Goal: Transaction & Acquisition: Purchase product/service

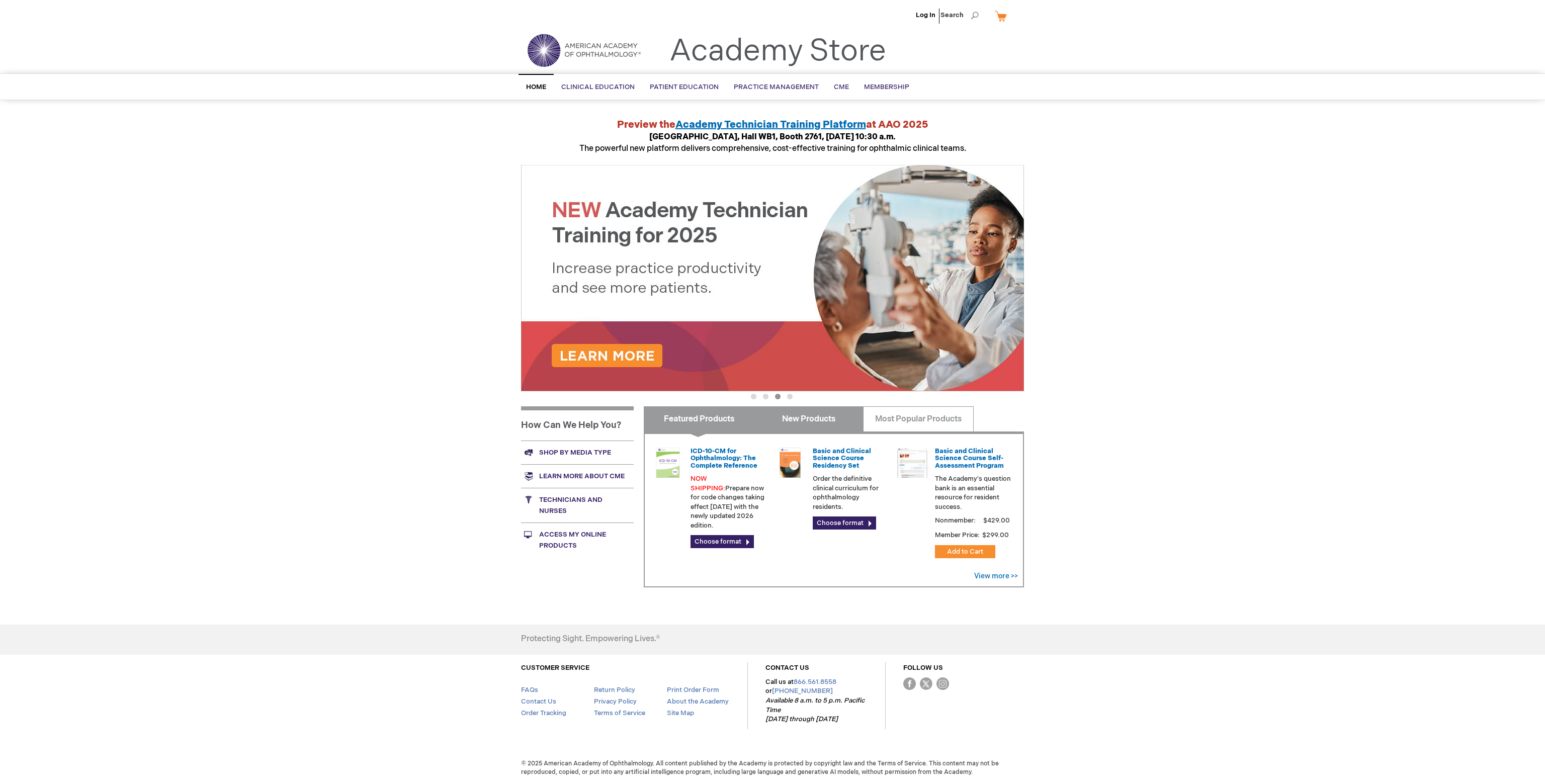
click at [824, 415] on link "New Products" at bounding box center [808, 419] width 110 height 25
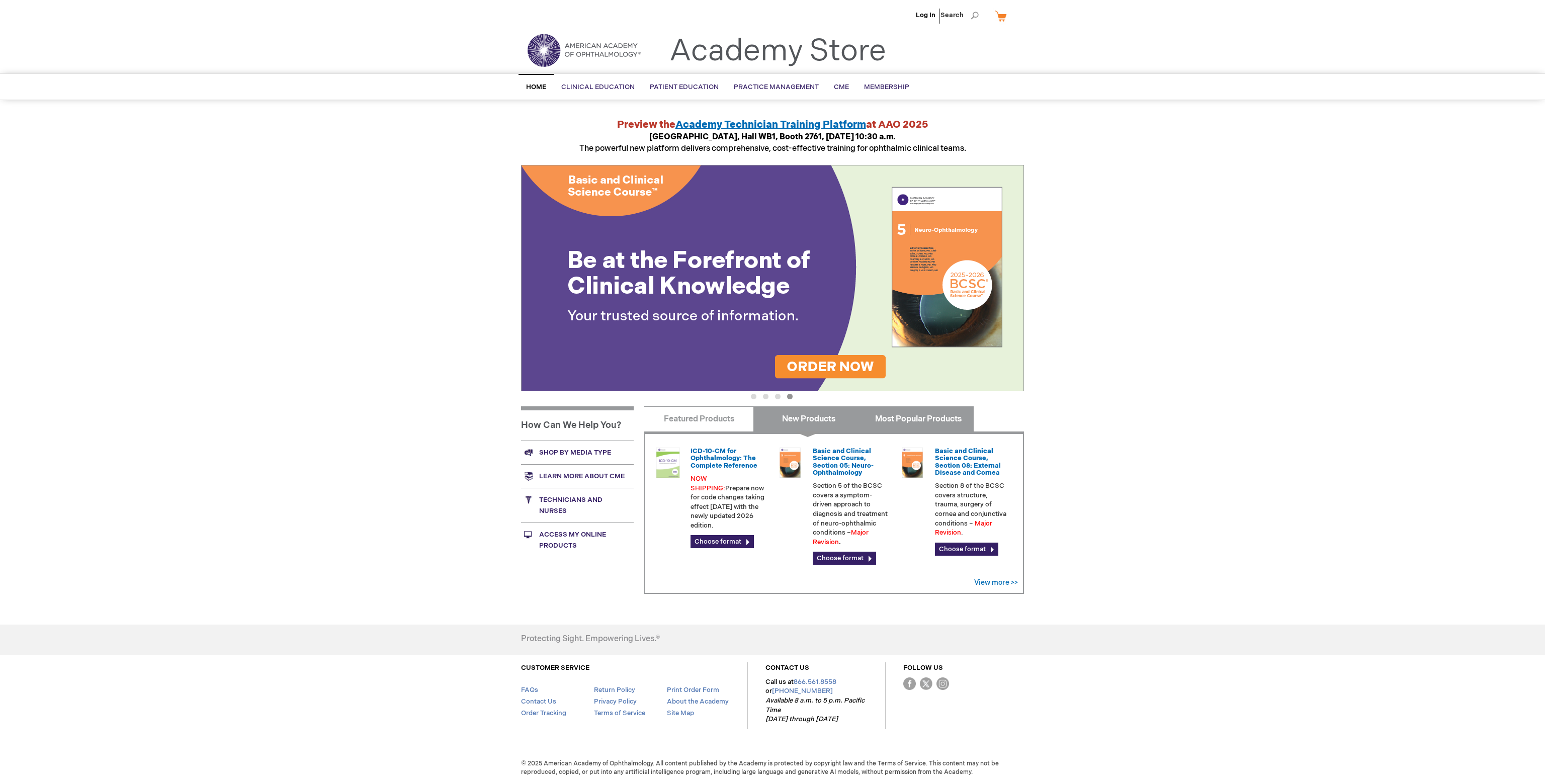
click at [897, 415] on link "Most Popular Products" at bounding box center [918, 419] width 110 height 25
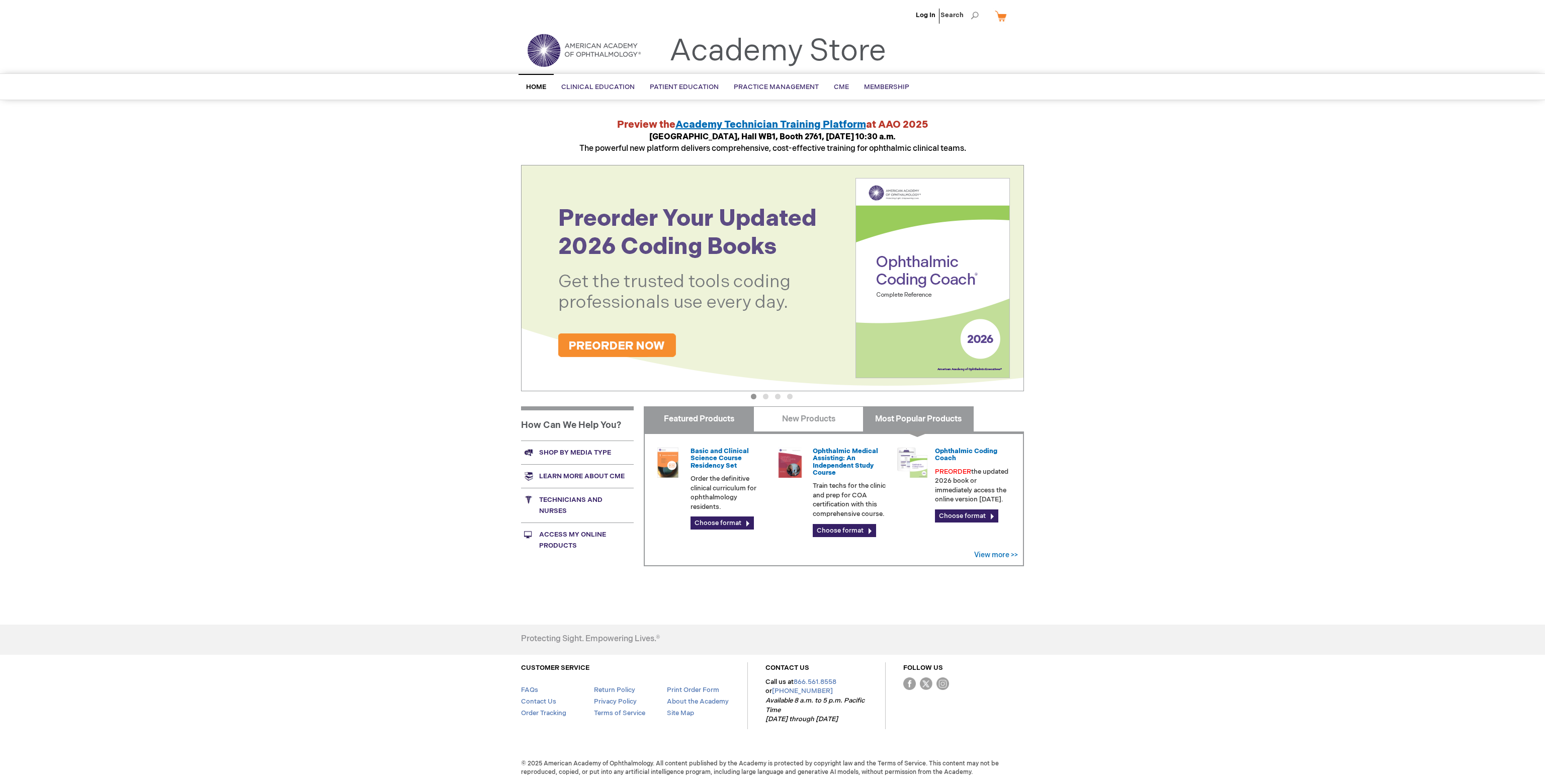
click at [707, 423] on link "Featured Products" at bounding box center [699, 419] width 110 height 25
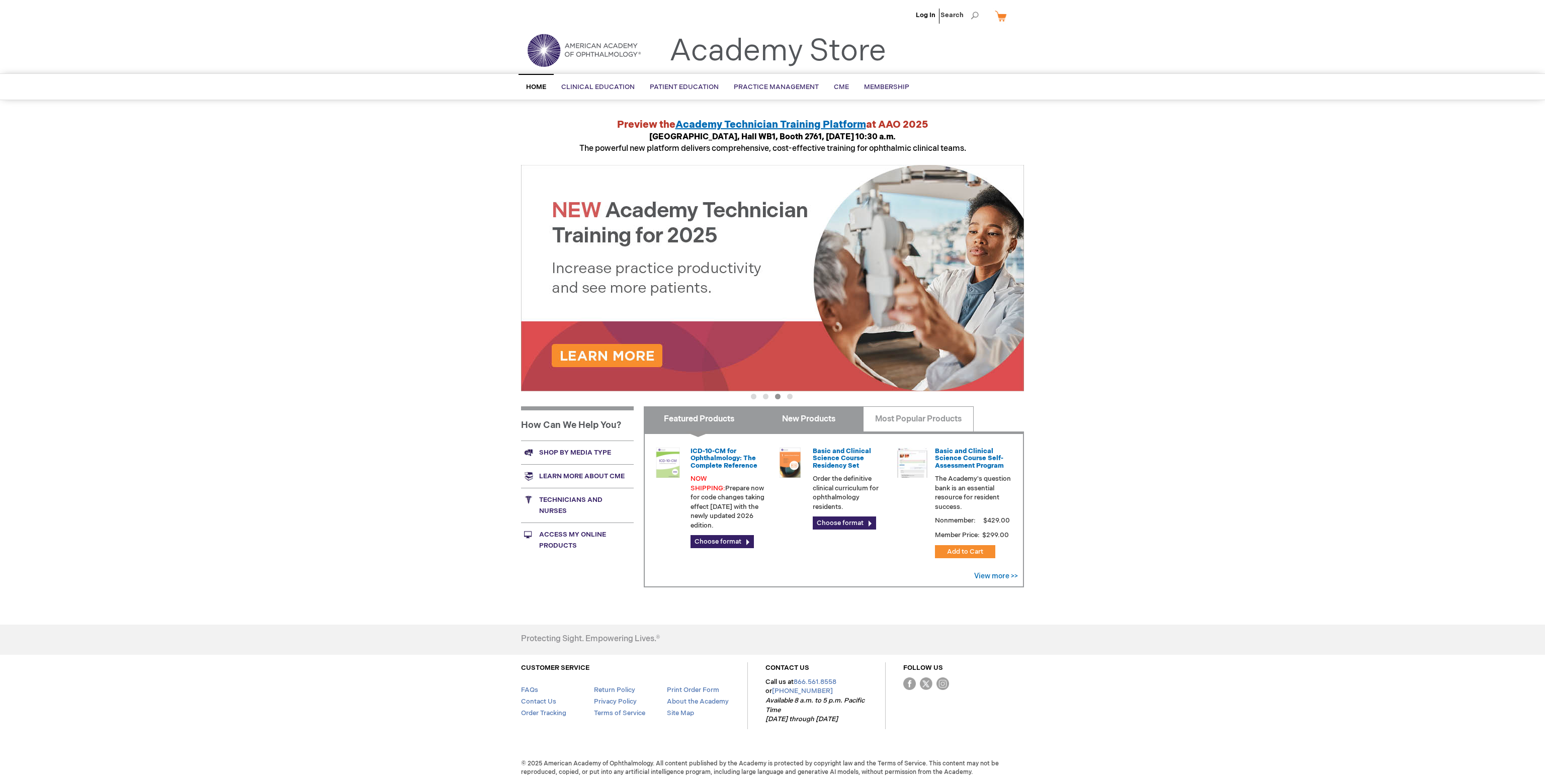
click at [791, 417] on link "New Products" at bounding box center [808, 419] width 110 height 25
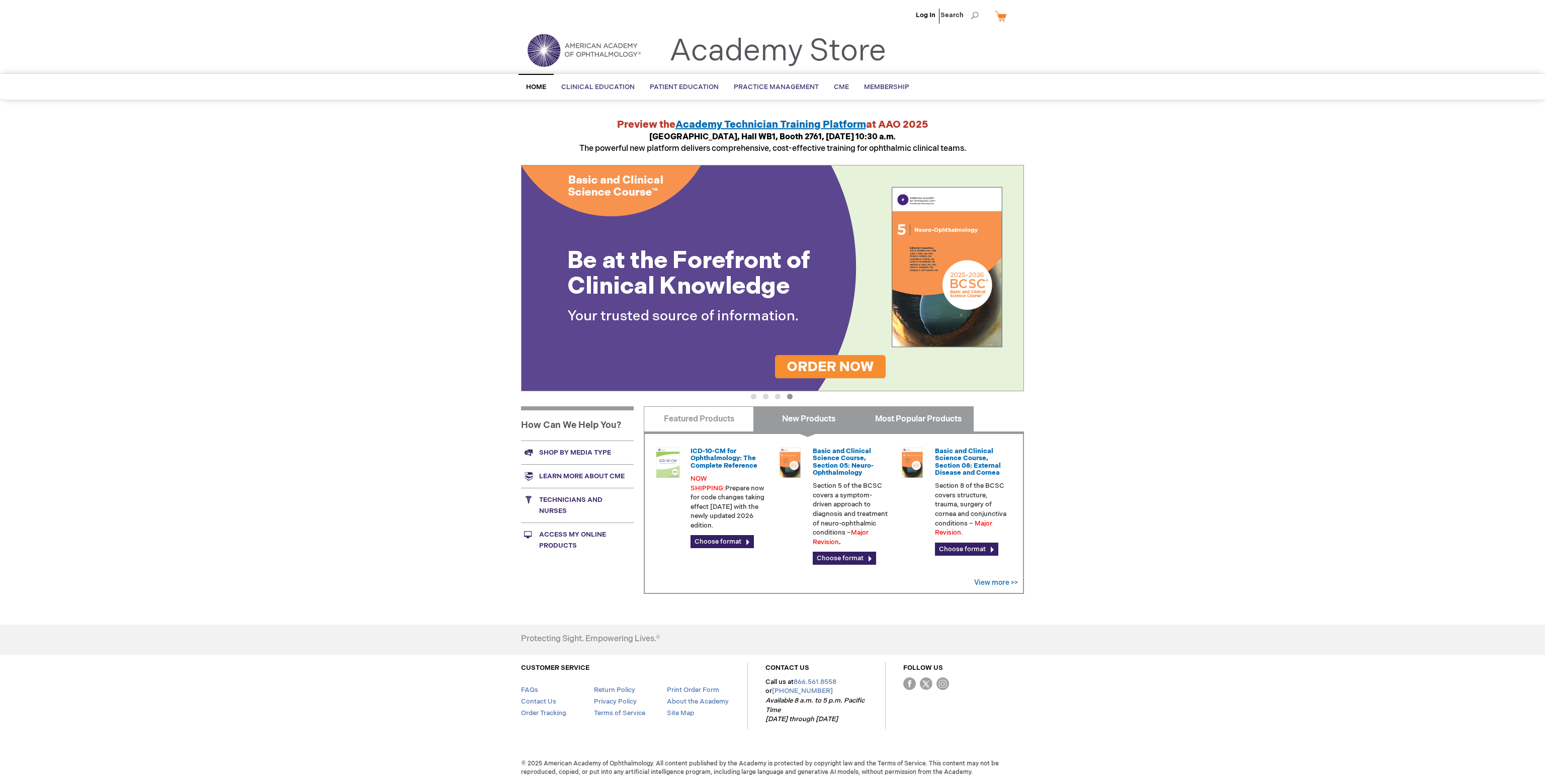
click at [904, 410] on link "Most Popular Products" at bounding box center [918, 419] width 110 height 25
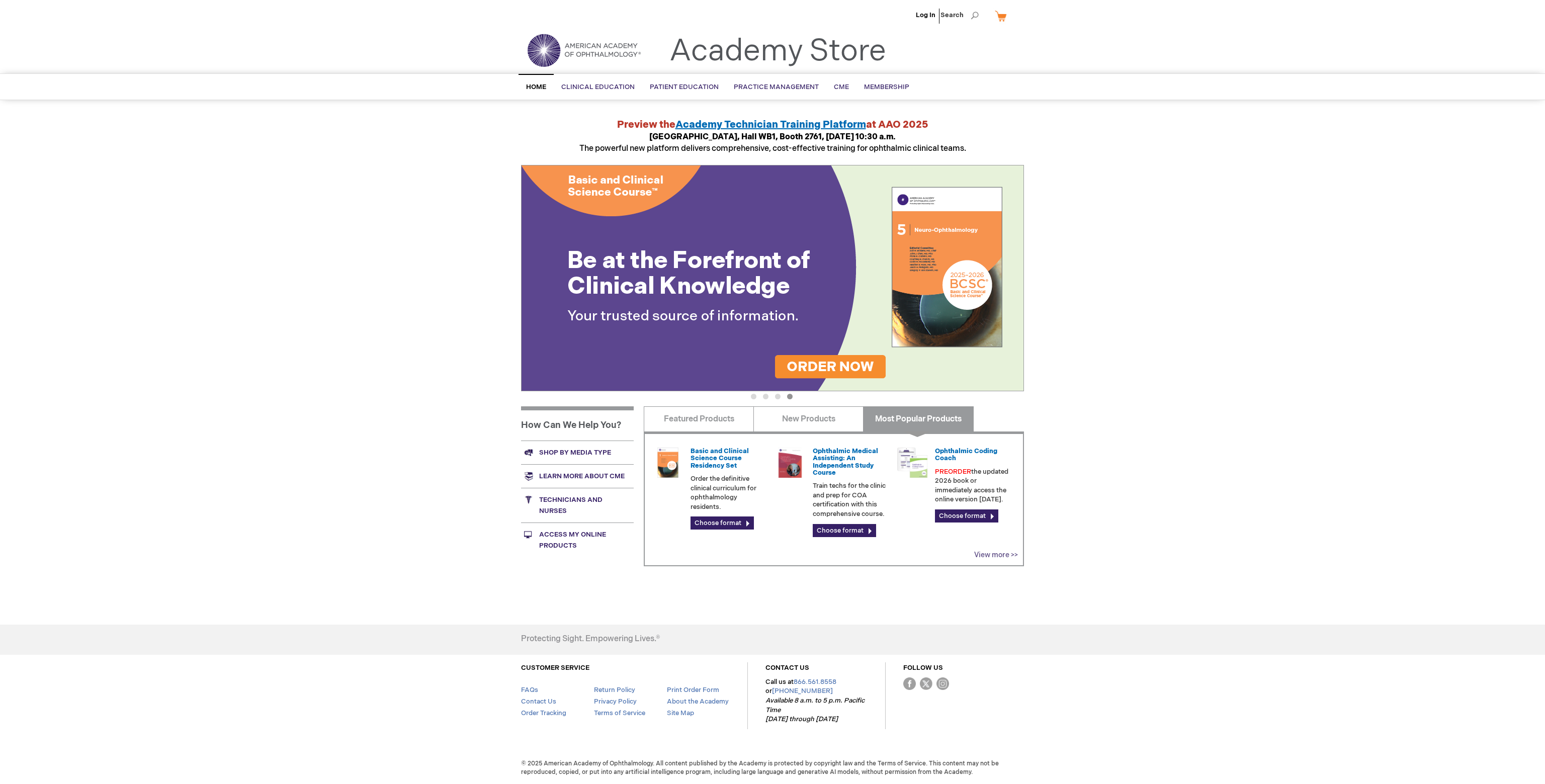
click at [982, 550] on link "View more >>" at bounding box center [996, 554] width 44 height 8
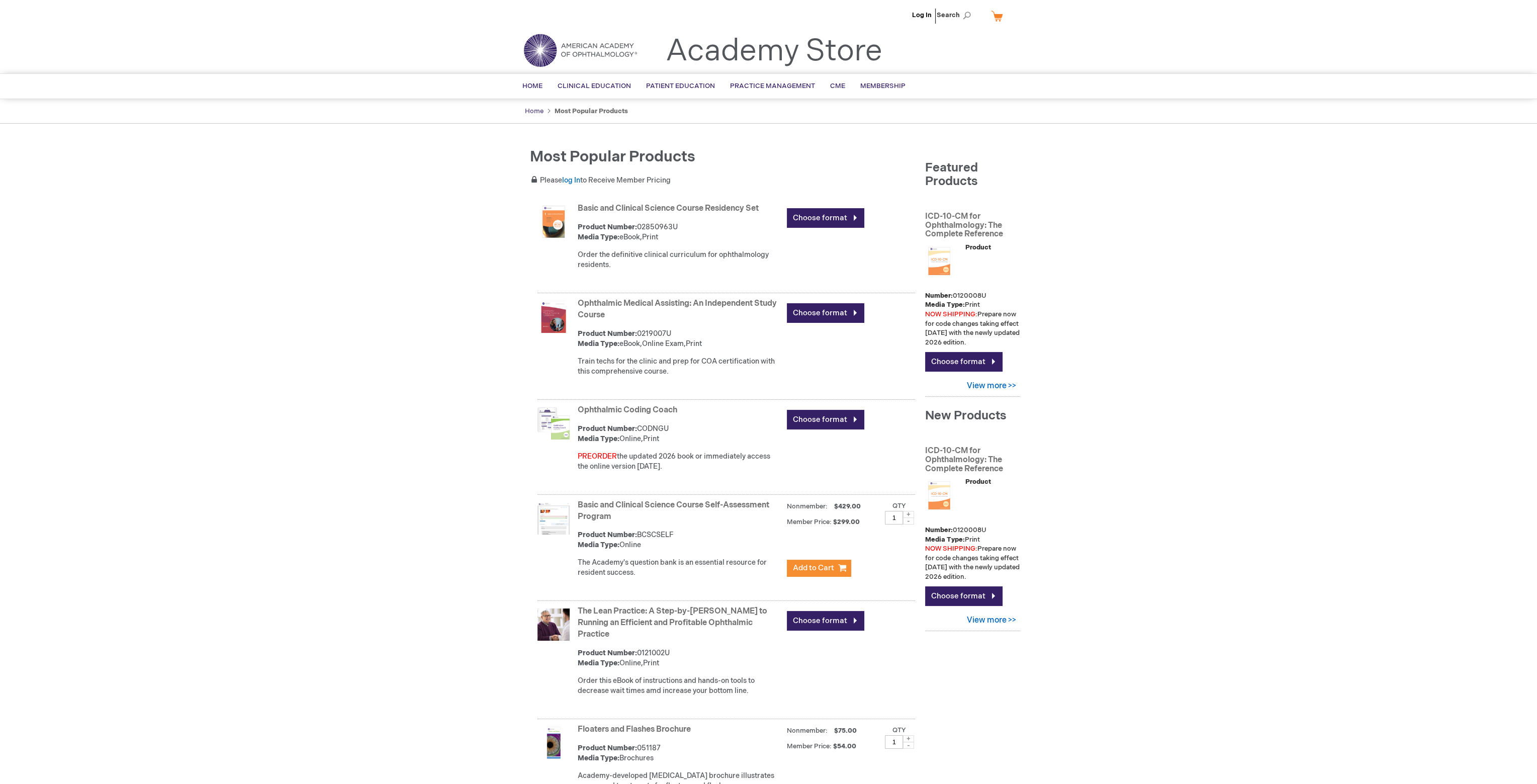
click at [538, 112] on link "Home" at bounding box center [534, 111] width 18 height 8
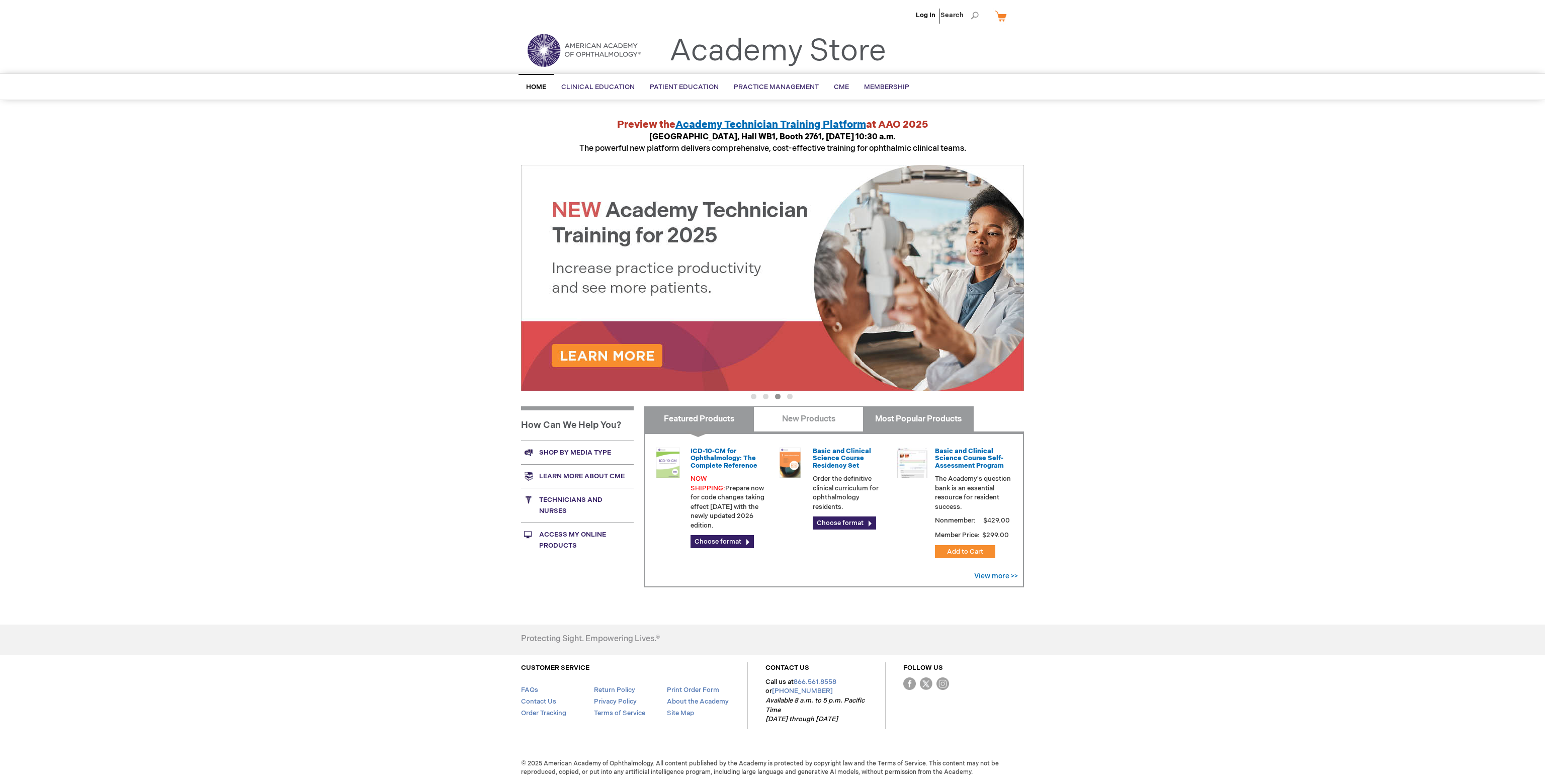
click at [894, 418] on link "Most Popular Products" at bounding box center [918, 419] width 110 height 25
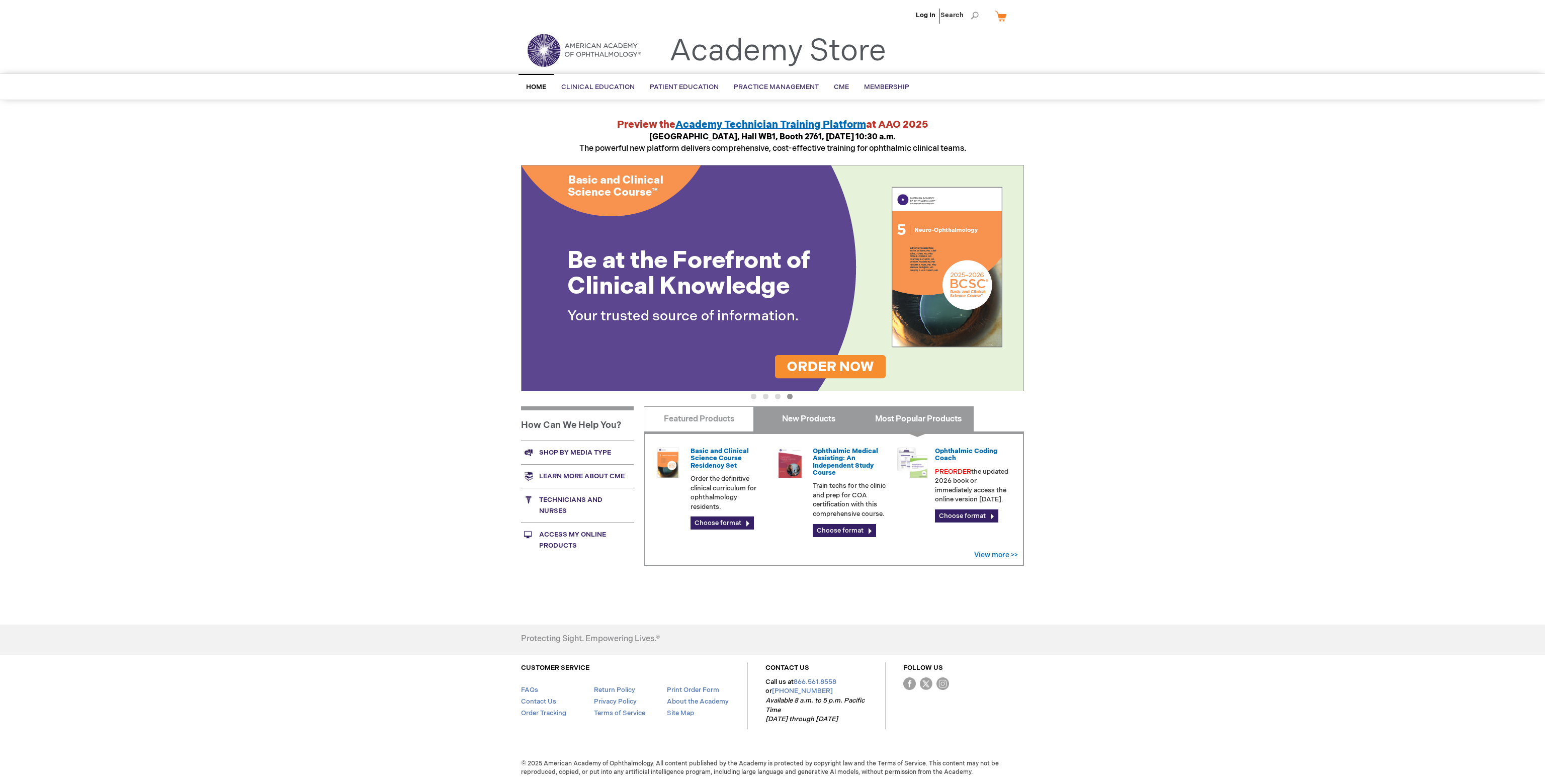
click at [805, 414] on link "New Products" at bounding box center [808, 419] width 110 height 25
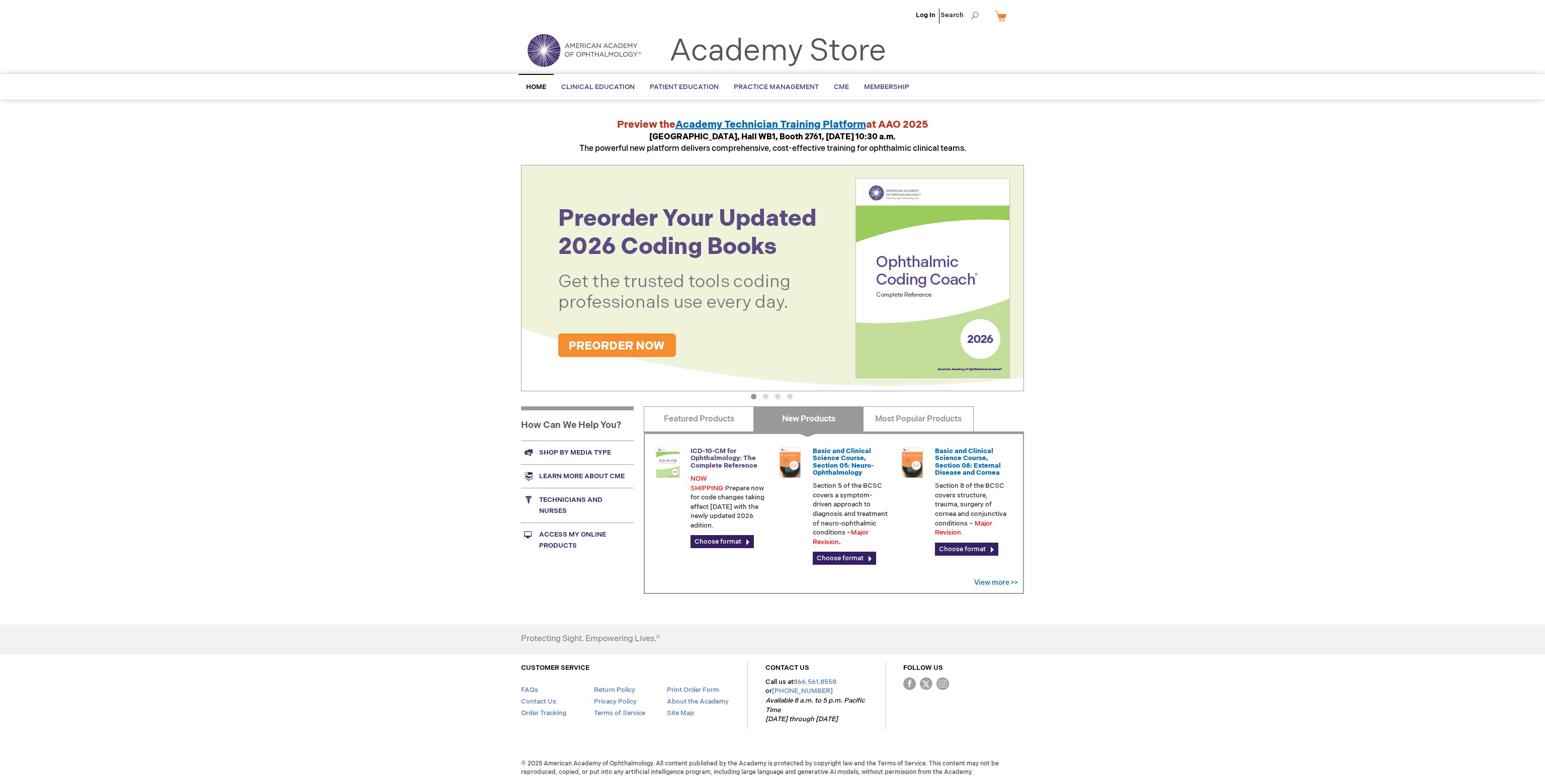
click at [700, 457] on link "ICD-10-CM for Ophthalmology: The Complete Reference" at bounding box center [724, 458] width 67 height 23
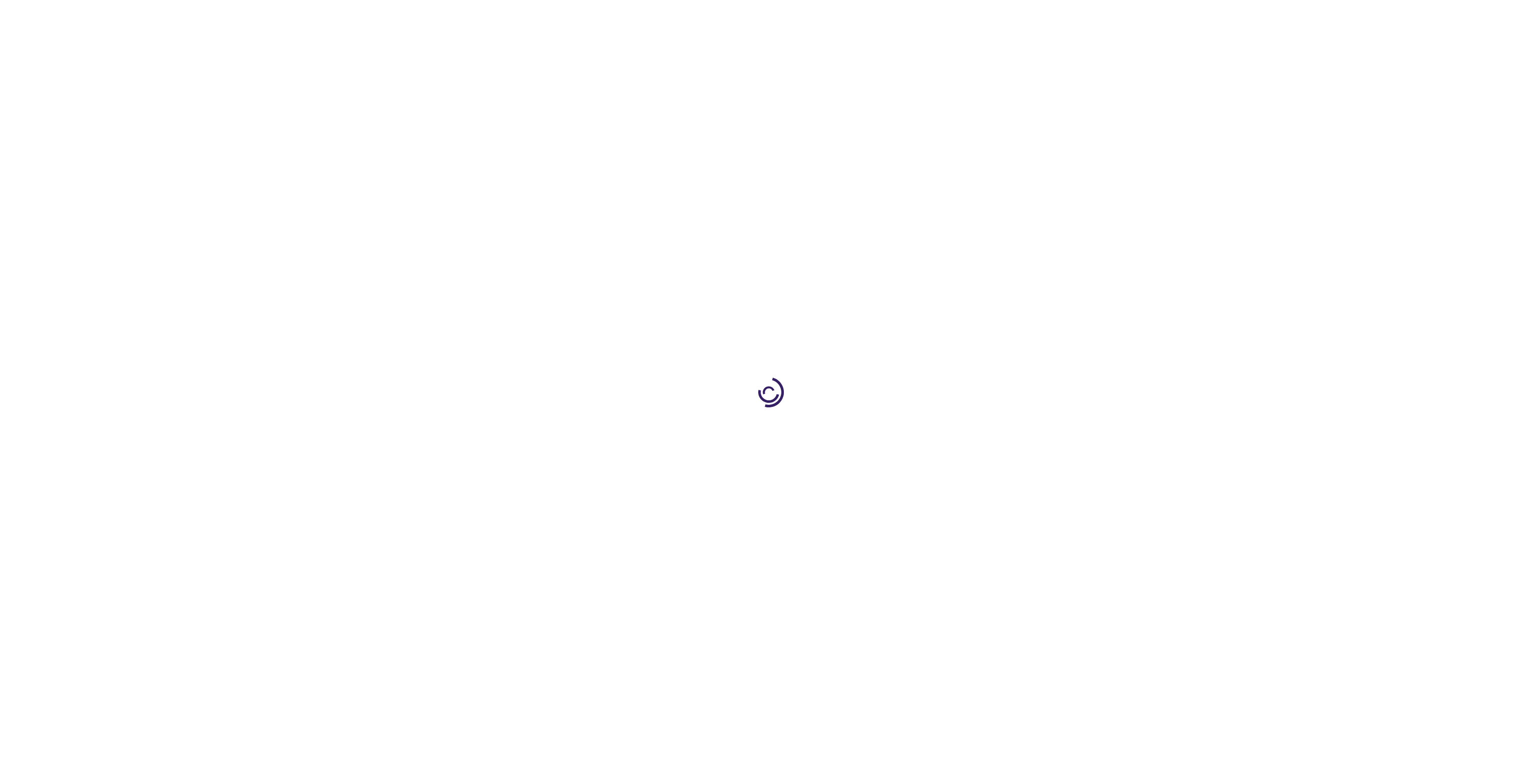
type input "0"
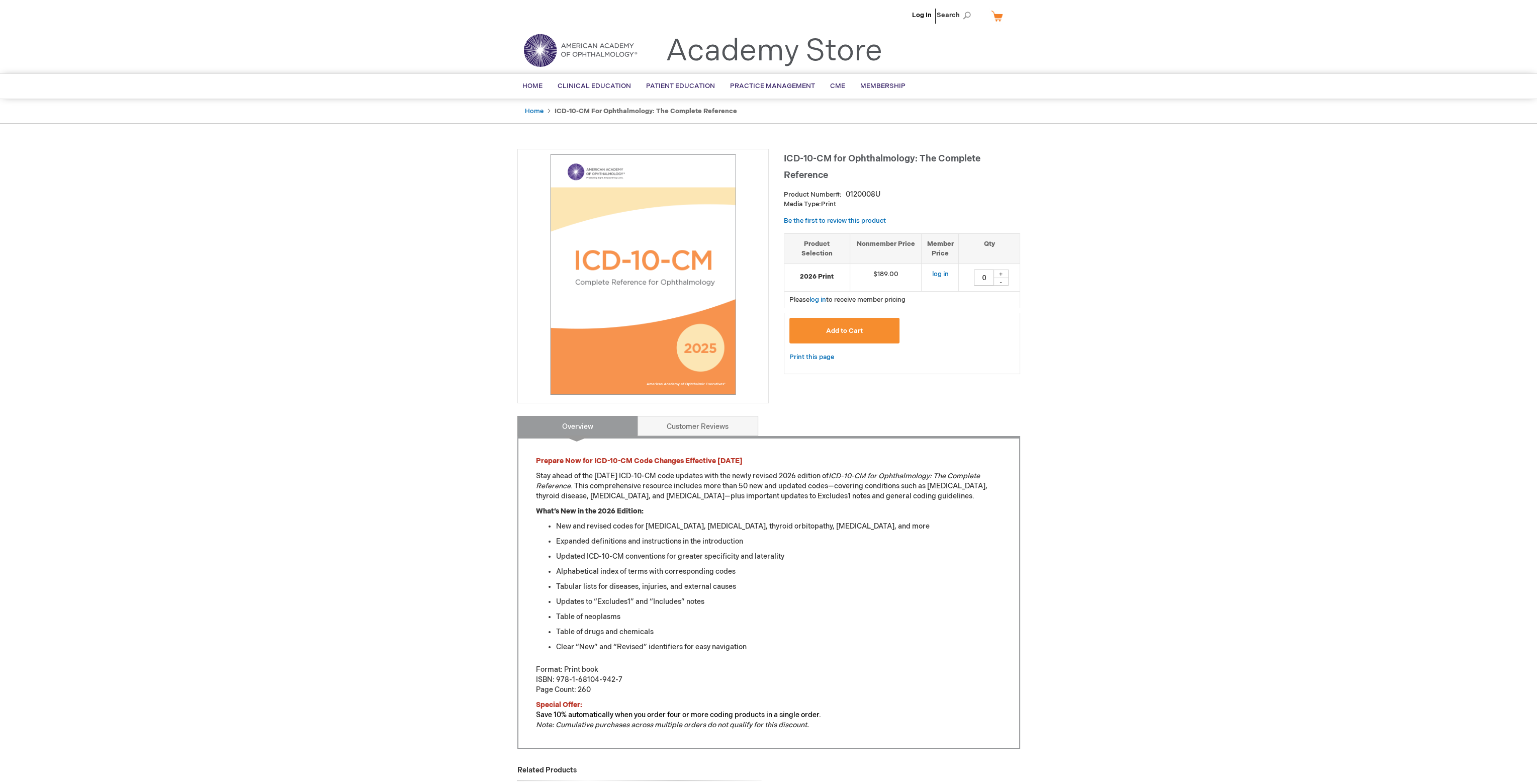
click at [174, 229] on div "Log In Search My Cart CLOSE RECENTLY ADDED ITEM(S) Close There are no items in …" at bounding box center [768, 542] width 1537 height 1084
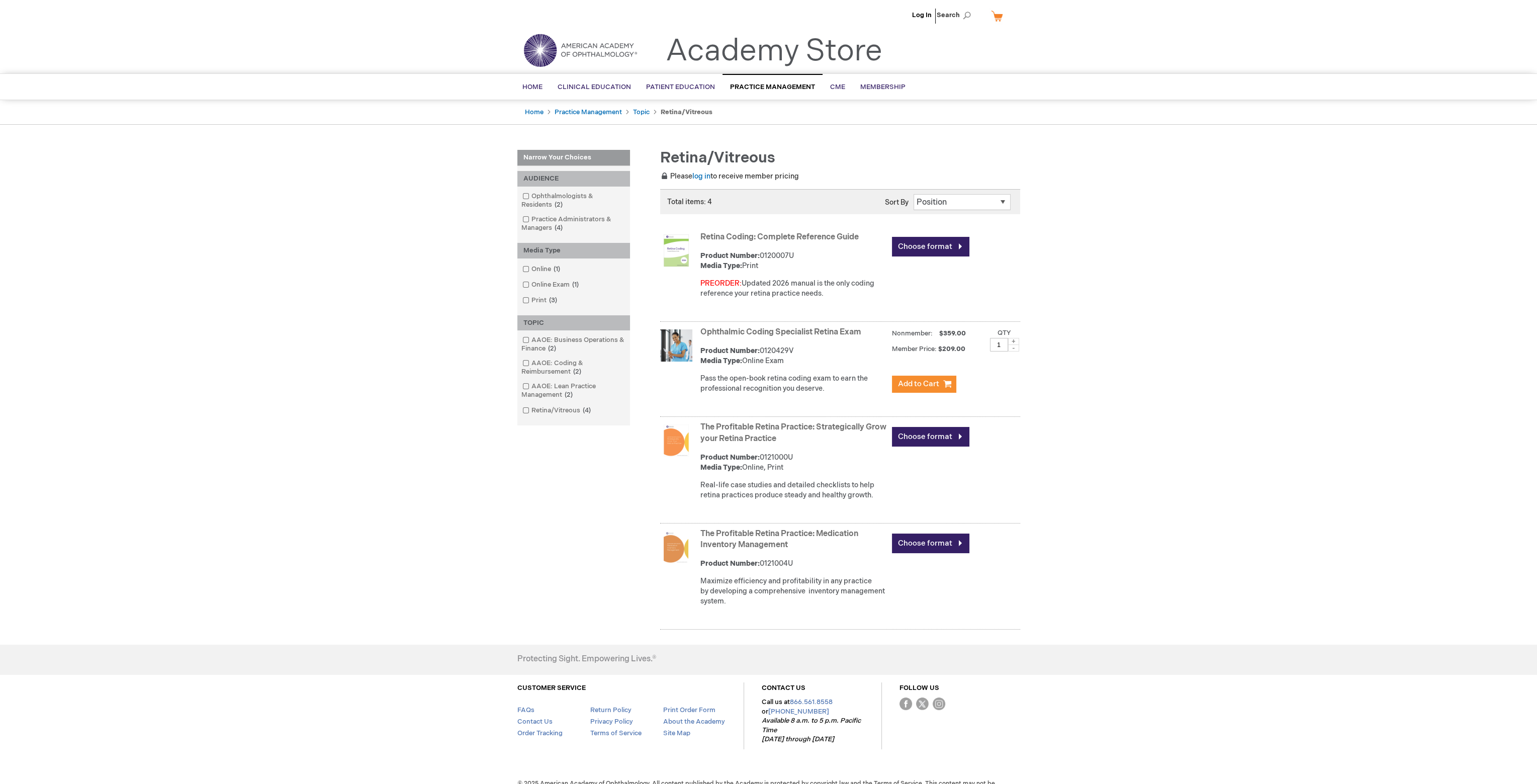
click at [748, 234] on link "Retina Coding: Complete Reference Guide" at bounding box center [779, 237] width 158 height 9
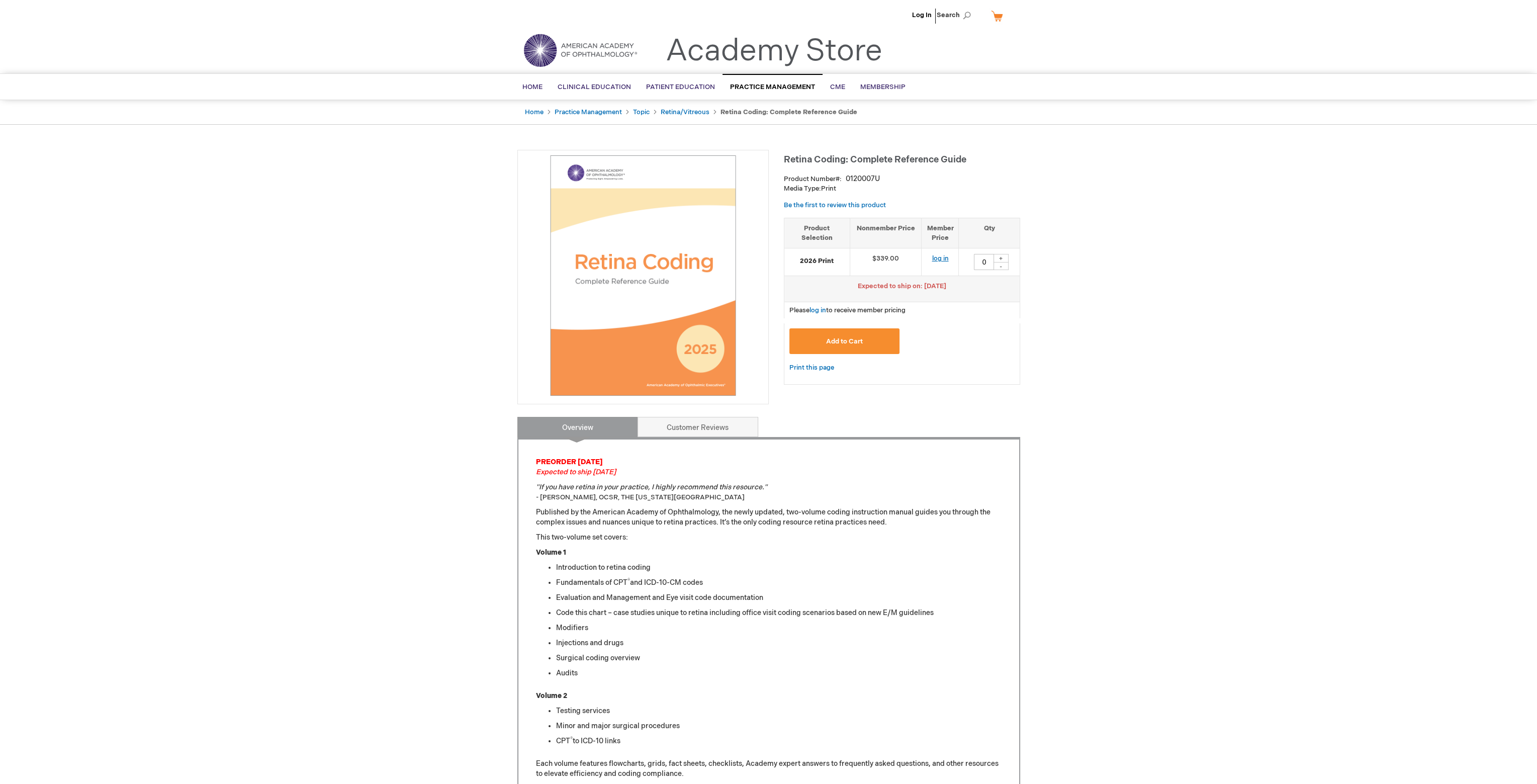
click at [947, 258] on link "log in" at bounding box center [940, 258] width 16 height 8
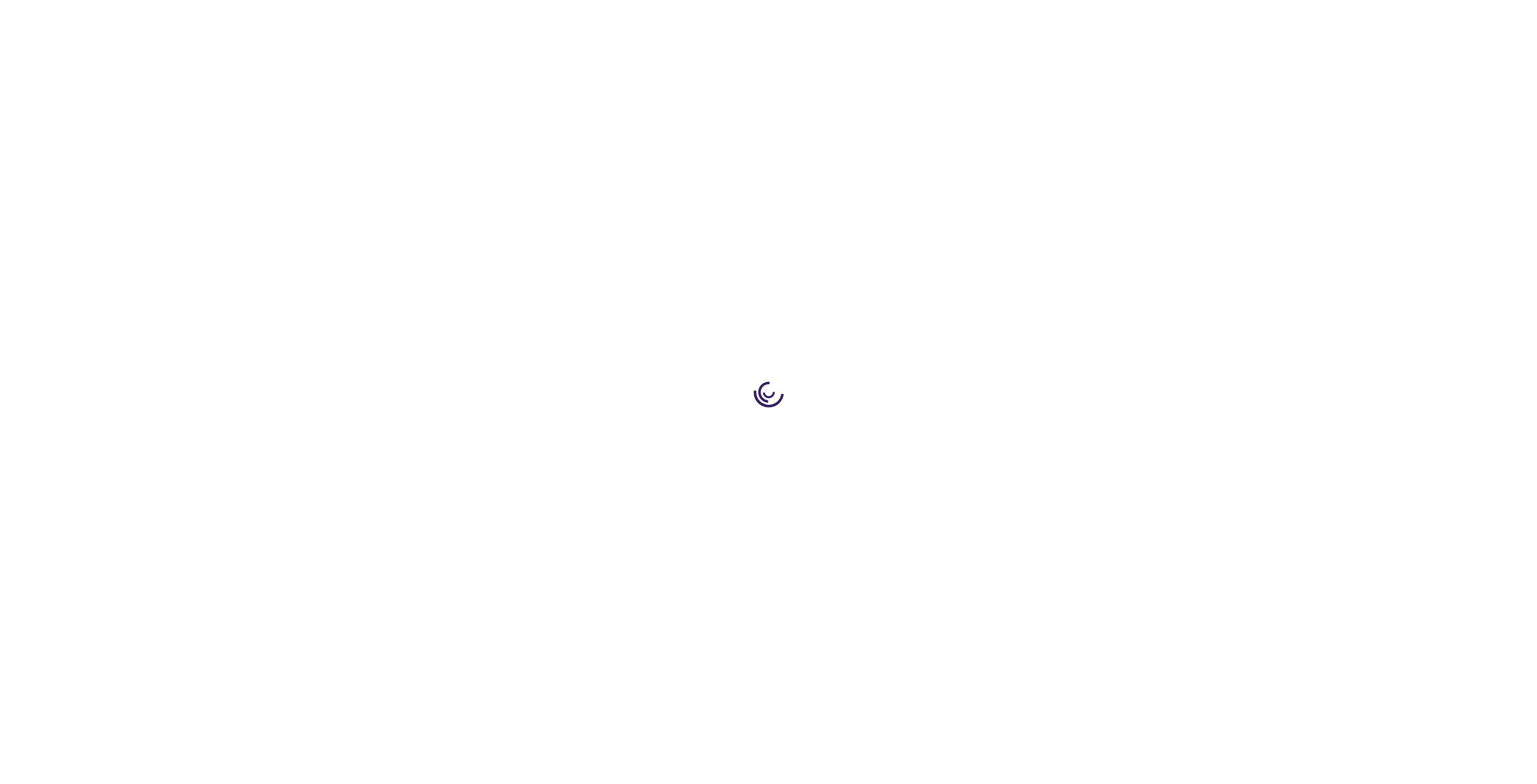
type input "0"
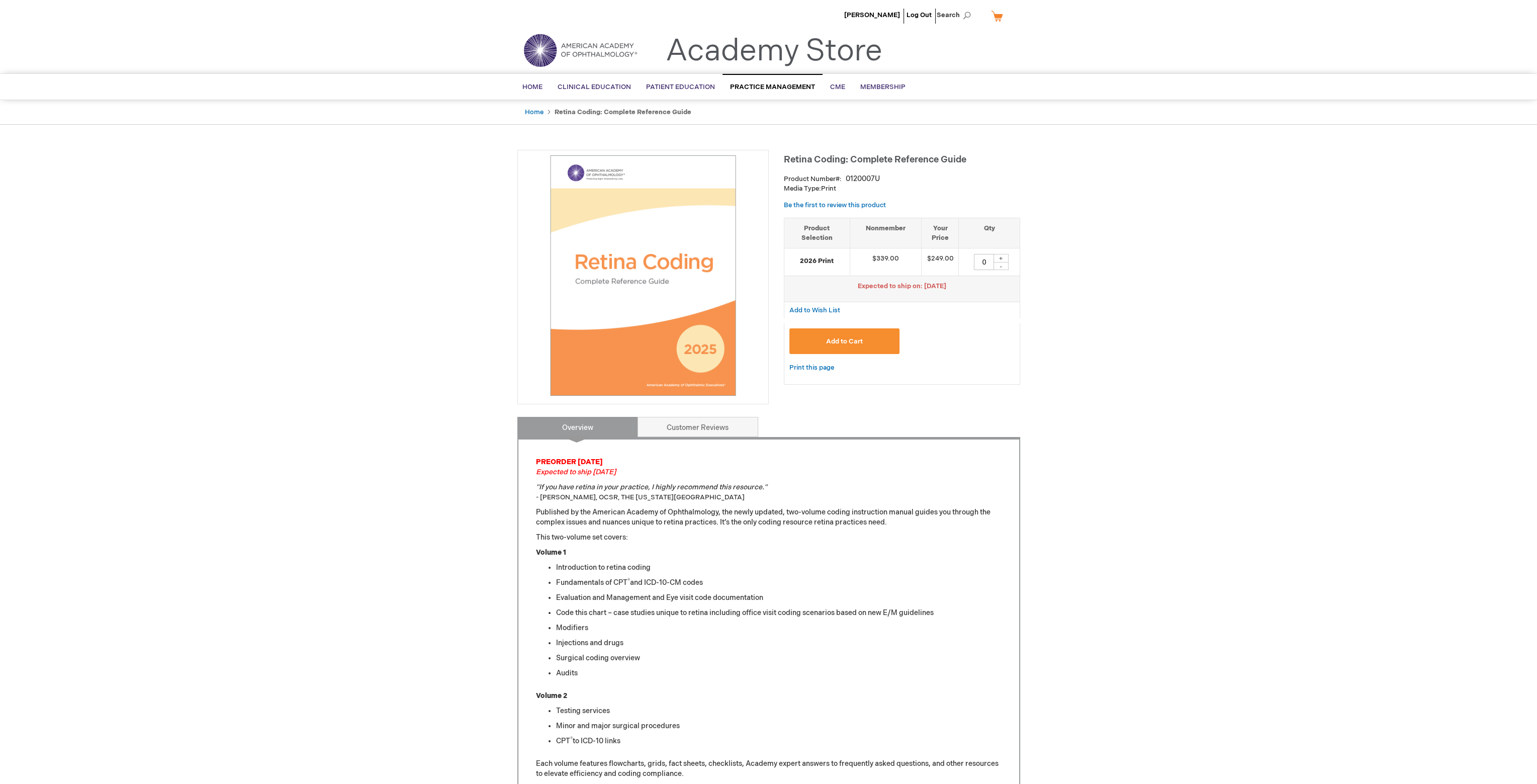
click at [522, 106] on ul "Home Retina Coding: Complete Reference Guide" at bounding box center [768, 112] width 503 height 25
click at [530, 112] on link "Home" at bounding box center [534, 112] width 18 height 8
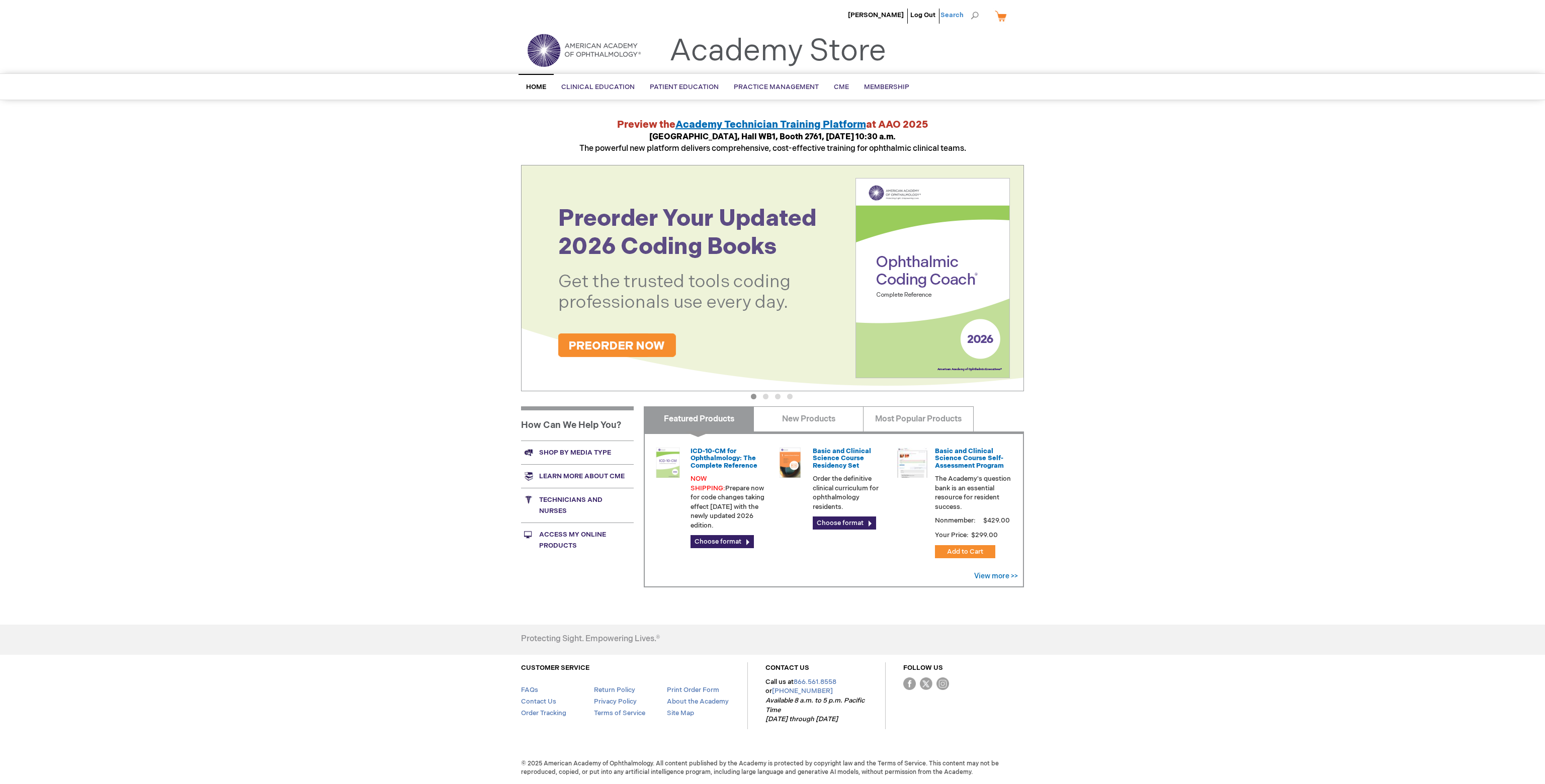
click at [972, 16] on span "Search" at bounding box center [959, 15] width 38 height 20
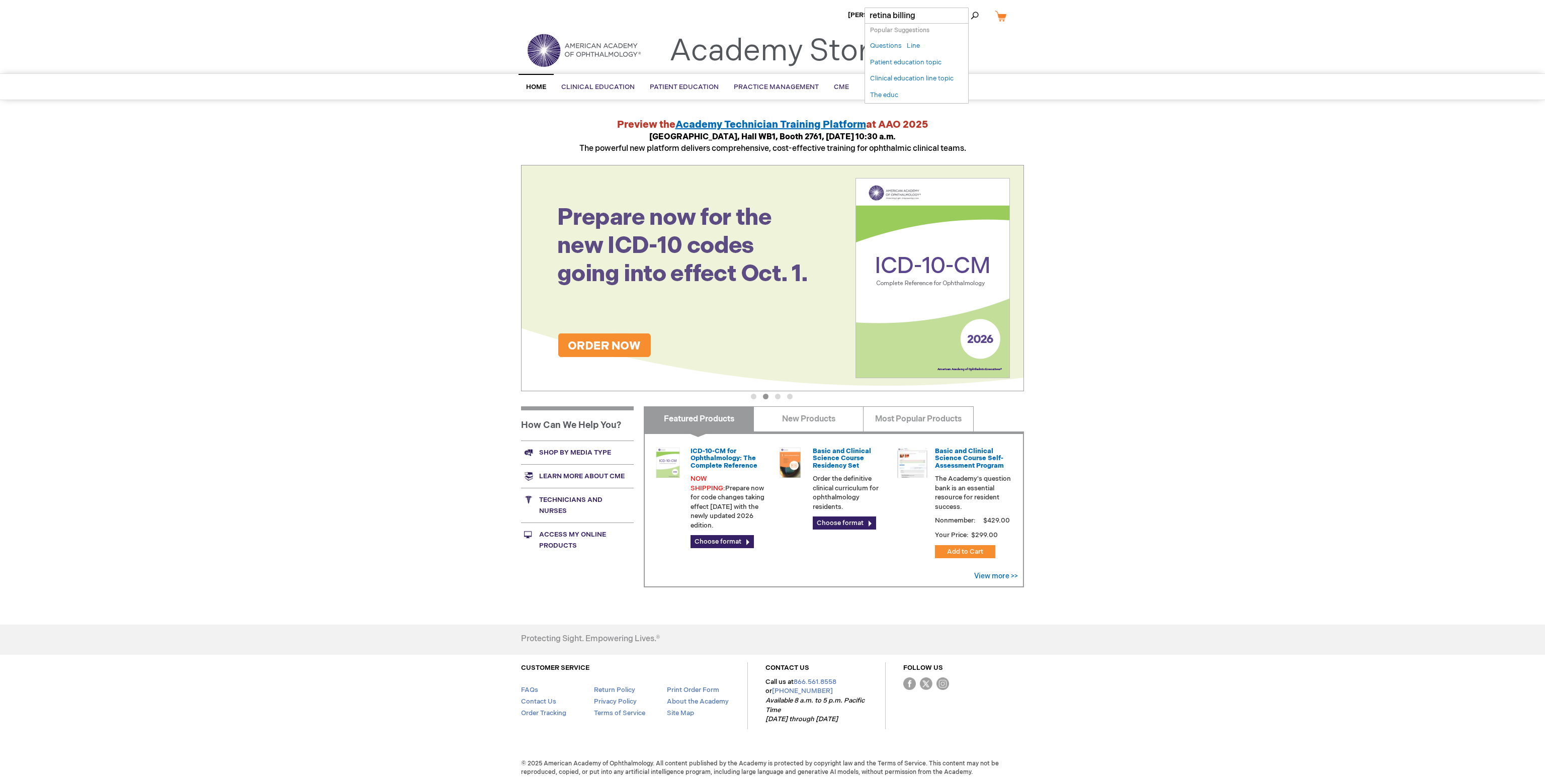
type input "retina billing"
click at [970, 7] on button "Search" at bounding box center [974, 16] width 8 height 16
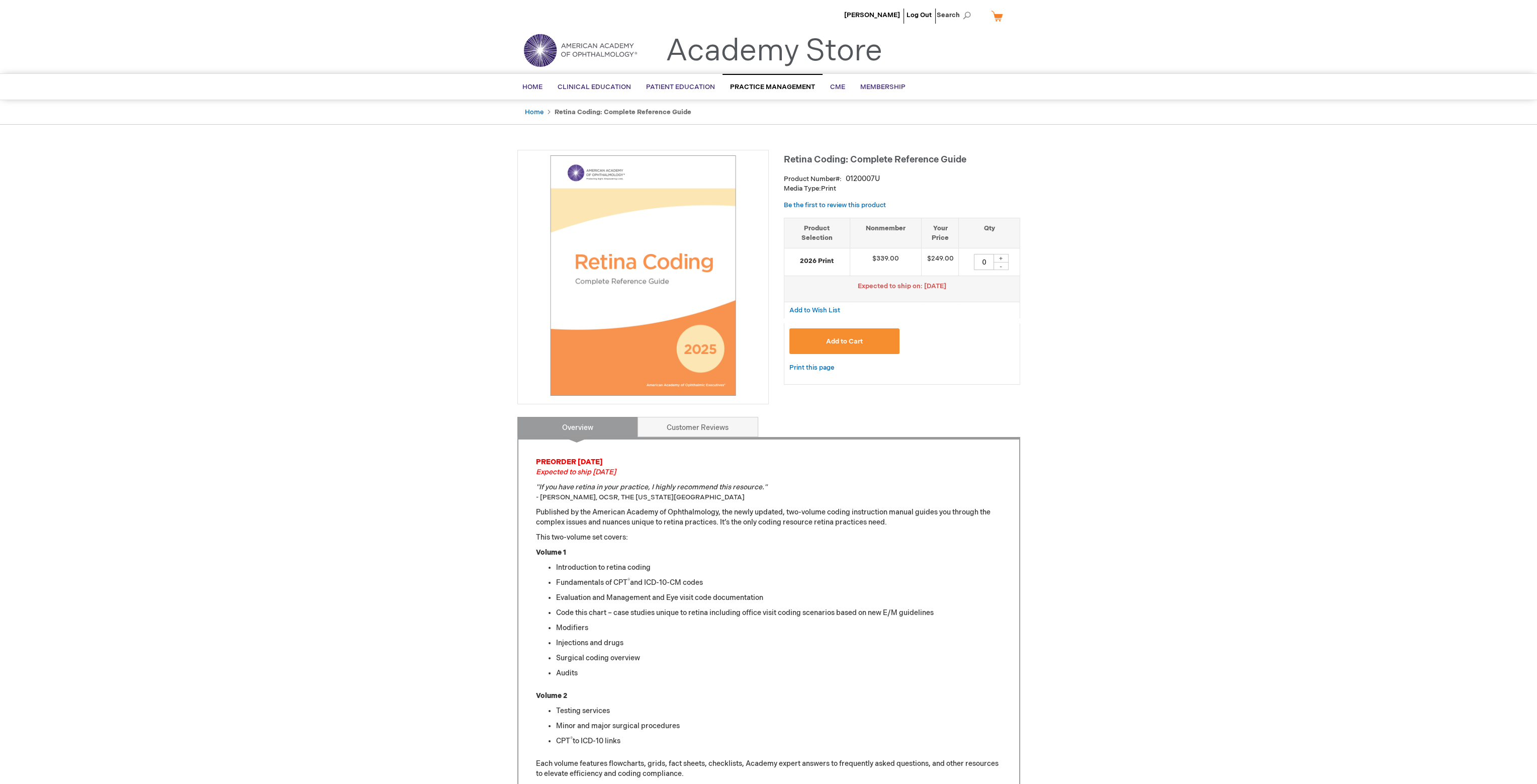
click at [826, 340] on span "Add to Cart" at bounding box center [845, 341] width 37 height 8
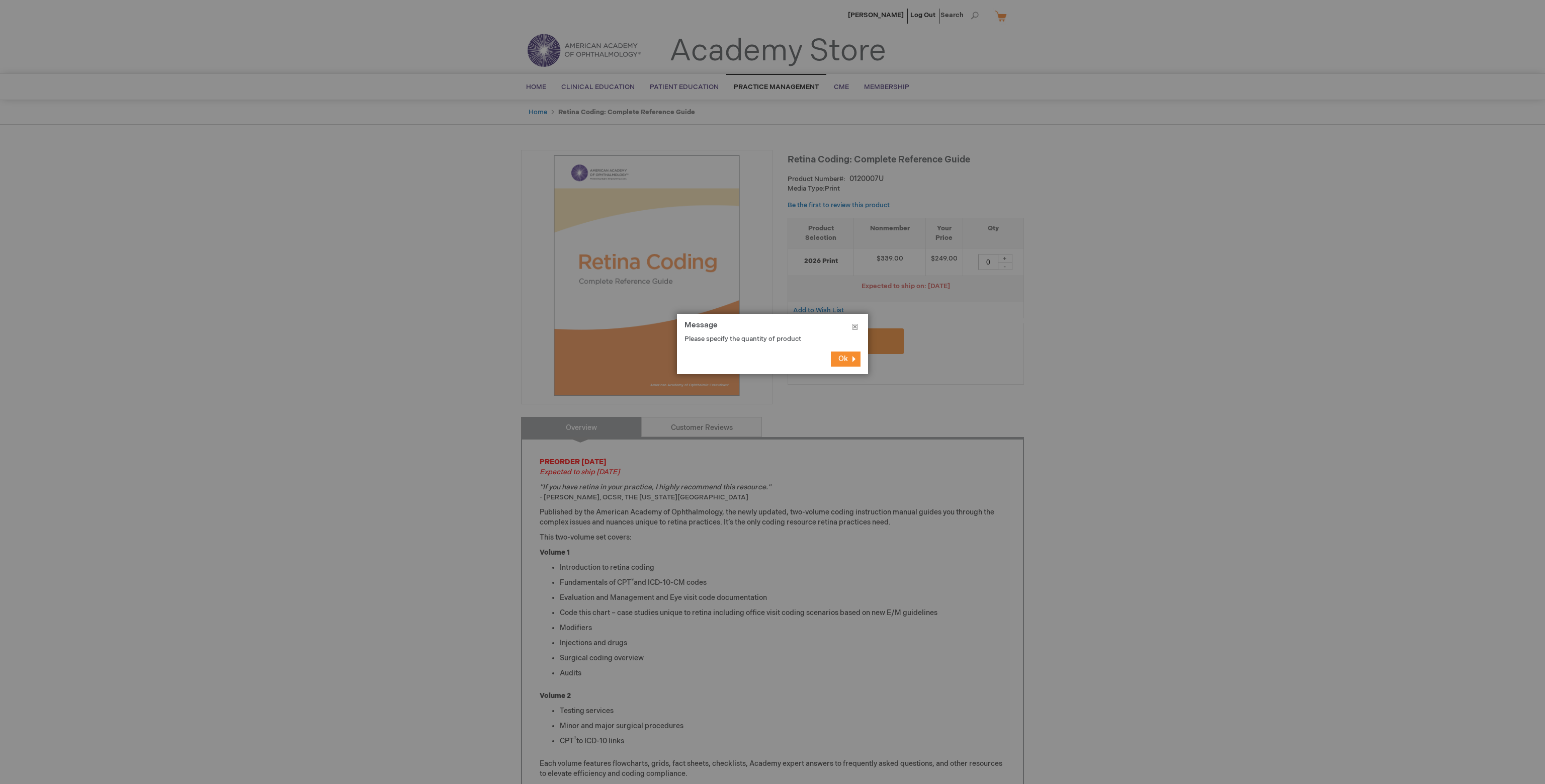
click at [856, 324] on button "Close" at bounding box center [855, 329] width 27 height 30
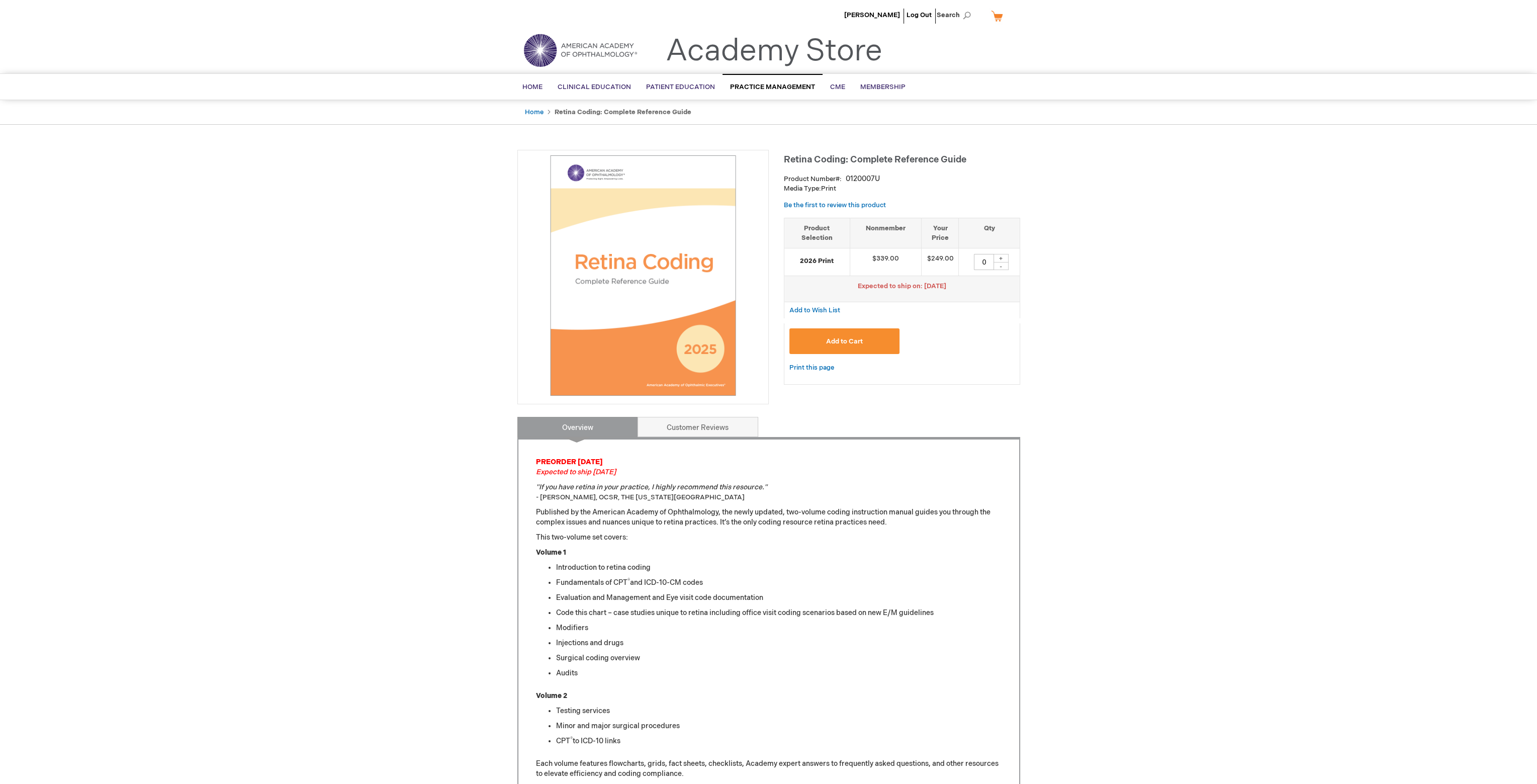
click at [1008, 256] on div "+" at bounding box center [1001, 257] width 15 height 8
type input "1"
click at [851, 337] on span "Add to Cart" at bounding box center [845, 341] width 37 height 8
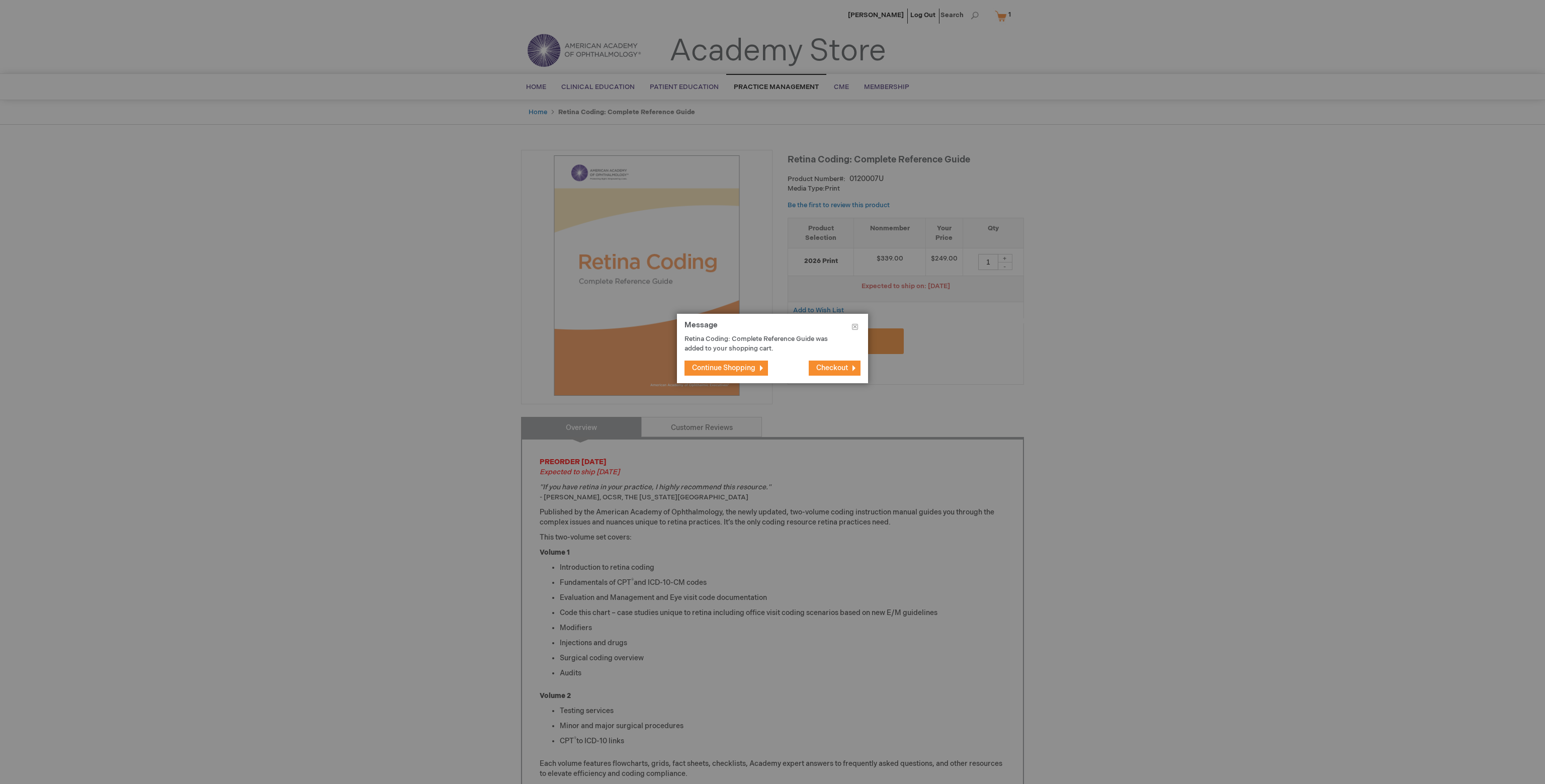
click at [827, 363] on button "Checkout" at bounding box center [835, 368] width 52 height 15
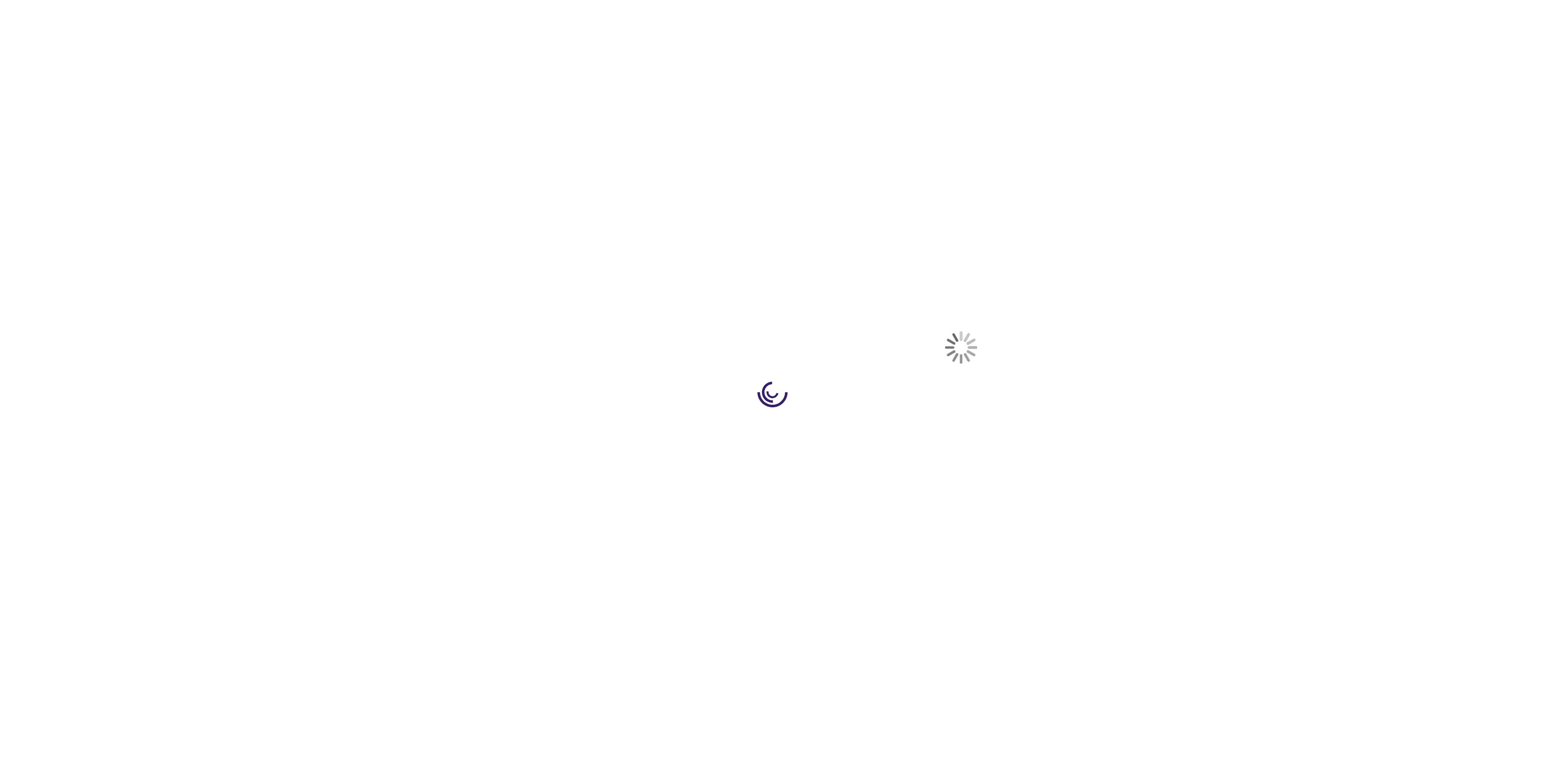
select select "US"
select select "18"
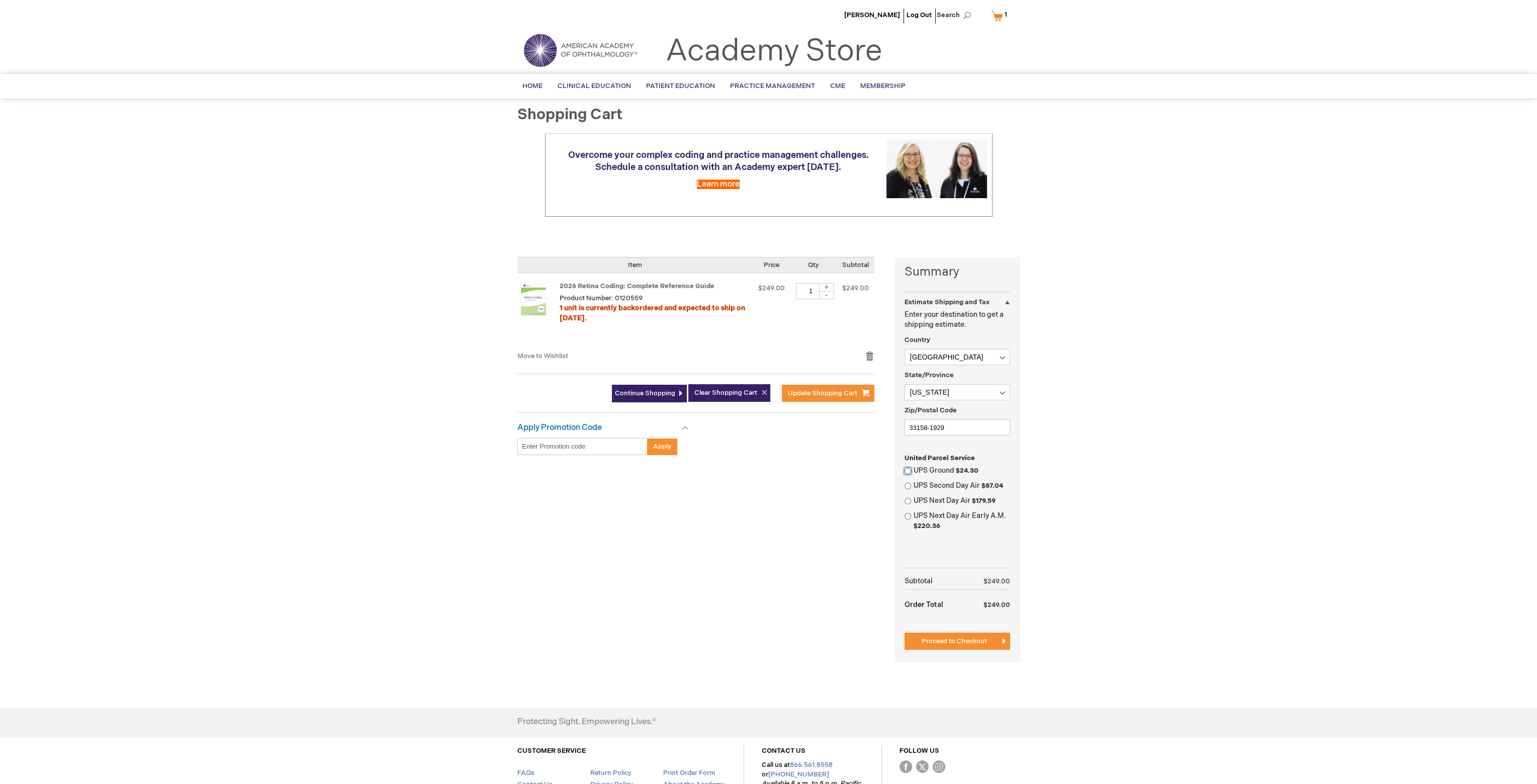
click at [909, 470] on input "UPS Ground $24.30" at bounding box center [907, 470] width 6 height 6
radio input "true"
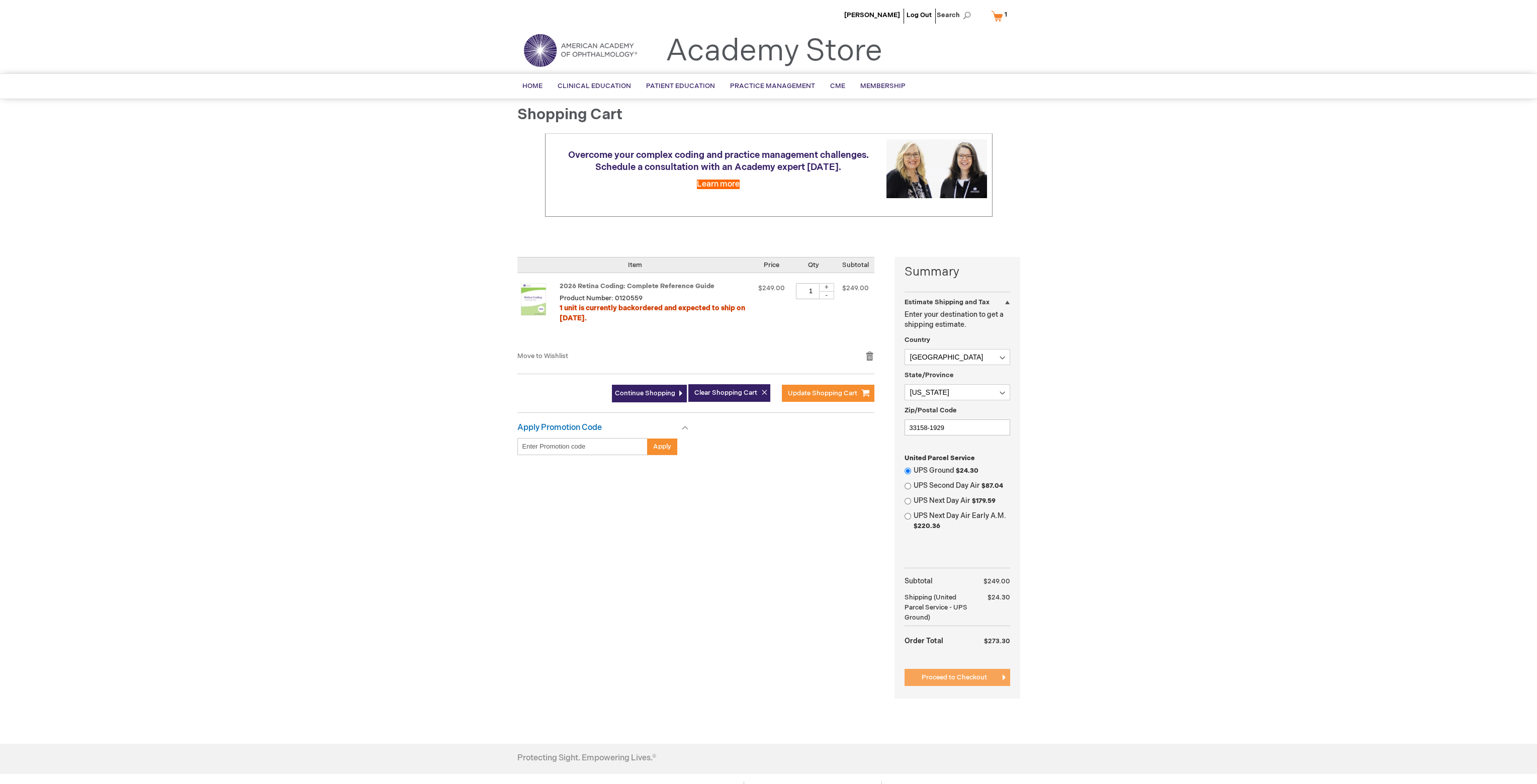
click at [939, 674] on span "Proceed to Checkout" at bounding box center [954, 677] width 65 height 8
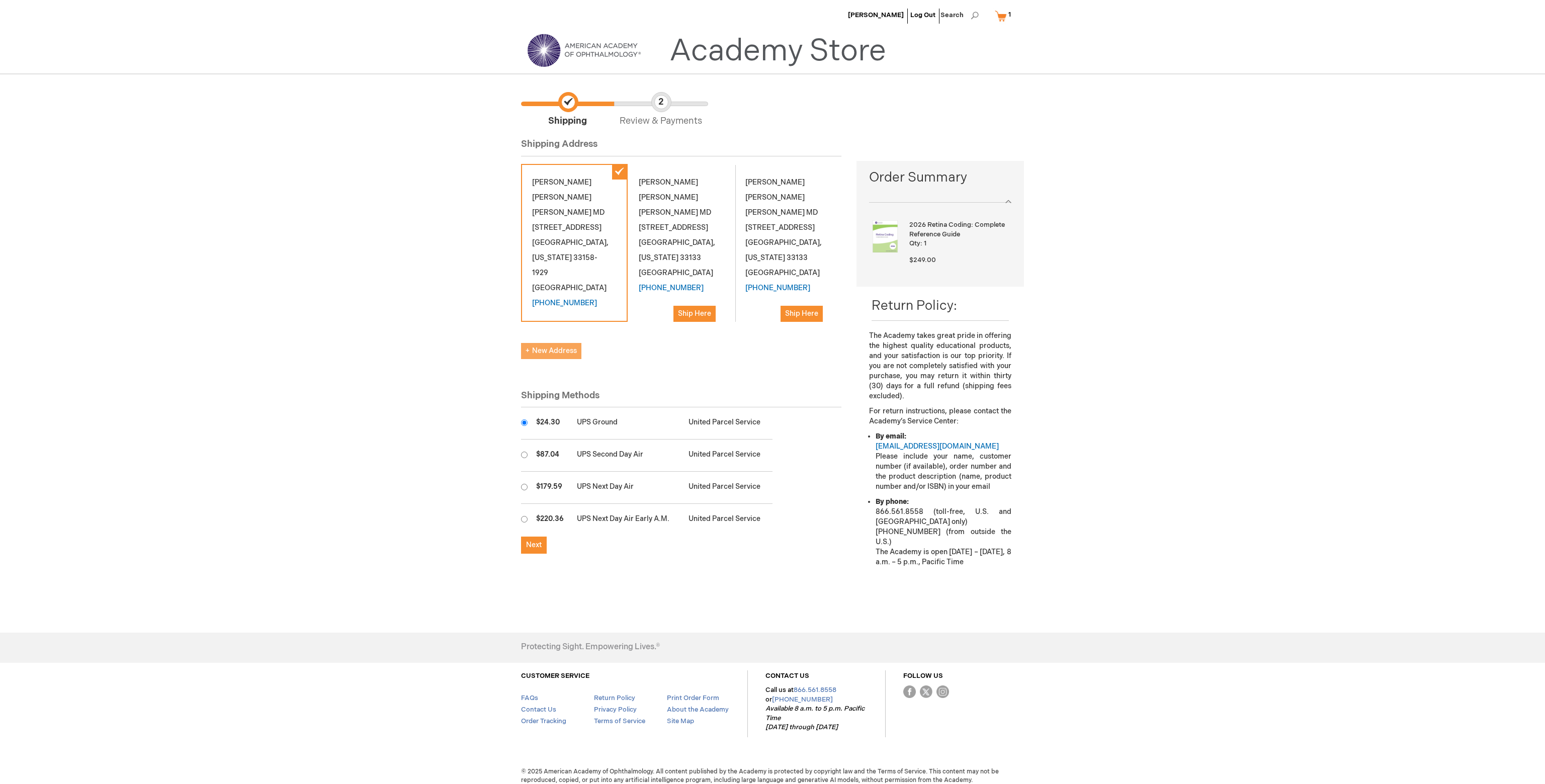
click at [541, 346] on span "New Address" at bounding box center [552, 350] width 51 height 8
select select "US"
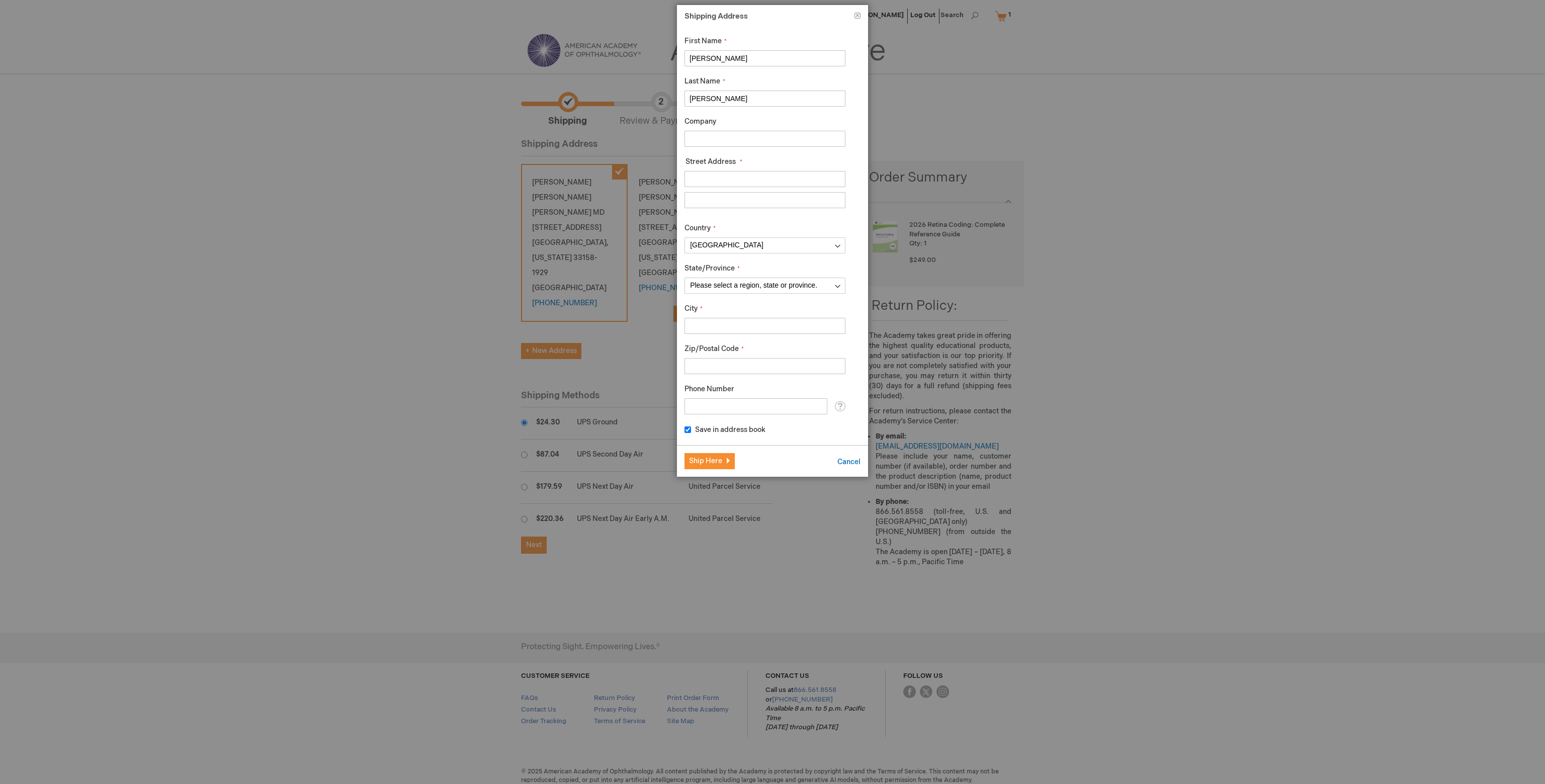
click at [714, 56] on input "Jose" at bounding box center [765, 59] width 161 height 16
type input "t"
type input "Tremaine"
type input "Bernard"
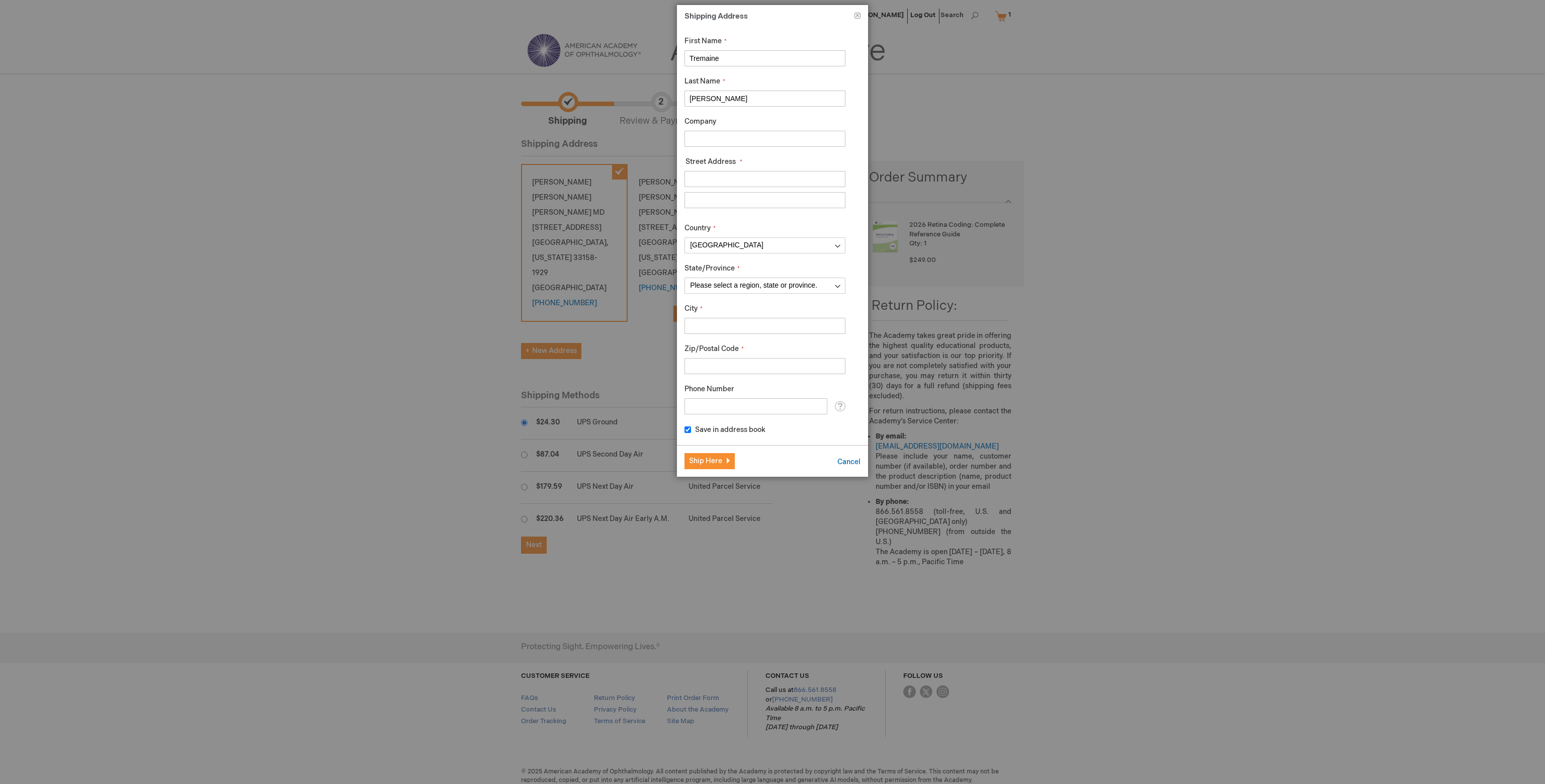
click at [696, 136] on input "Company" at bounding box center [765, 139] width 161 height 16
click at [719, 120] on div "Company" at bounding box center [765, 131] width 161 height 30
click at [700, 177] on input "Street Address: Line 1" at bounding box center [765, 180] width 161 height 16
type input "448 WestPoint Garden Cir"
drag, startPoint x: 781, startPoint y: 199, endPoint x: 739, endPoint y: 200, distance: 42.0
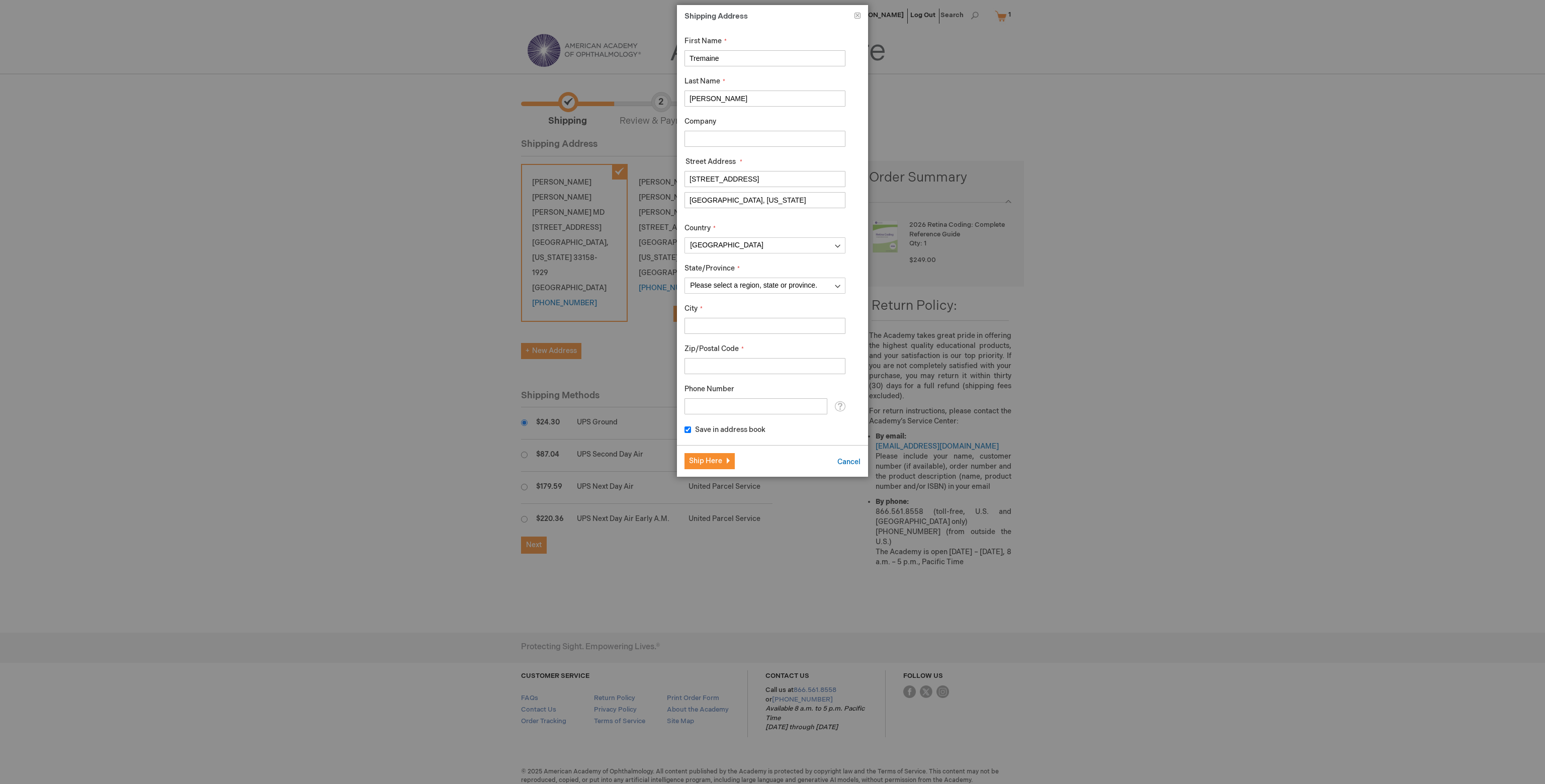
click at [739, 200] on input "Winter Garden, Florida" at bounding box center [765, 201] width 161 height 16
type input "Winter Garden"
click at [734, 285] on select "Please select a region, state or province. Alabama Alaska American Samoa Arizon…" at bounding box center [765, 286] width 161 height 16
select select "18"
click at [685, 278] on select "Please select a region, state or province. Alabama Alaska American Samoa Arizon…" at bounding box center [765, 286] width 161 height 16
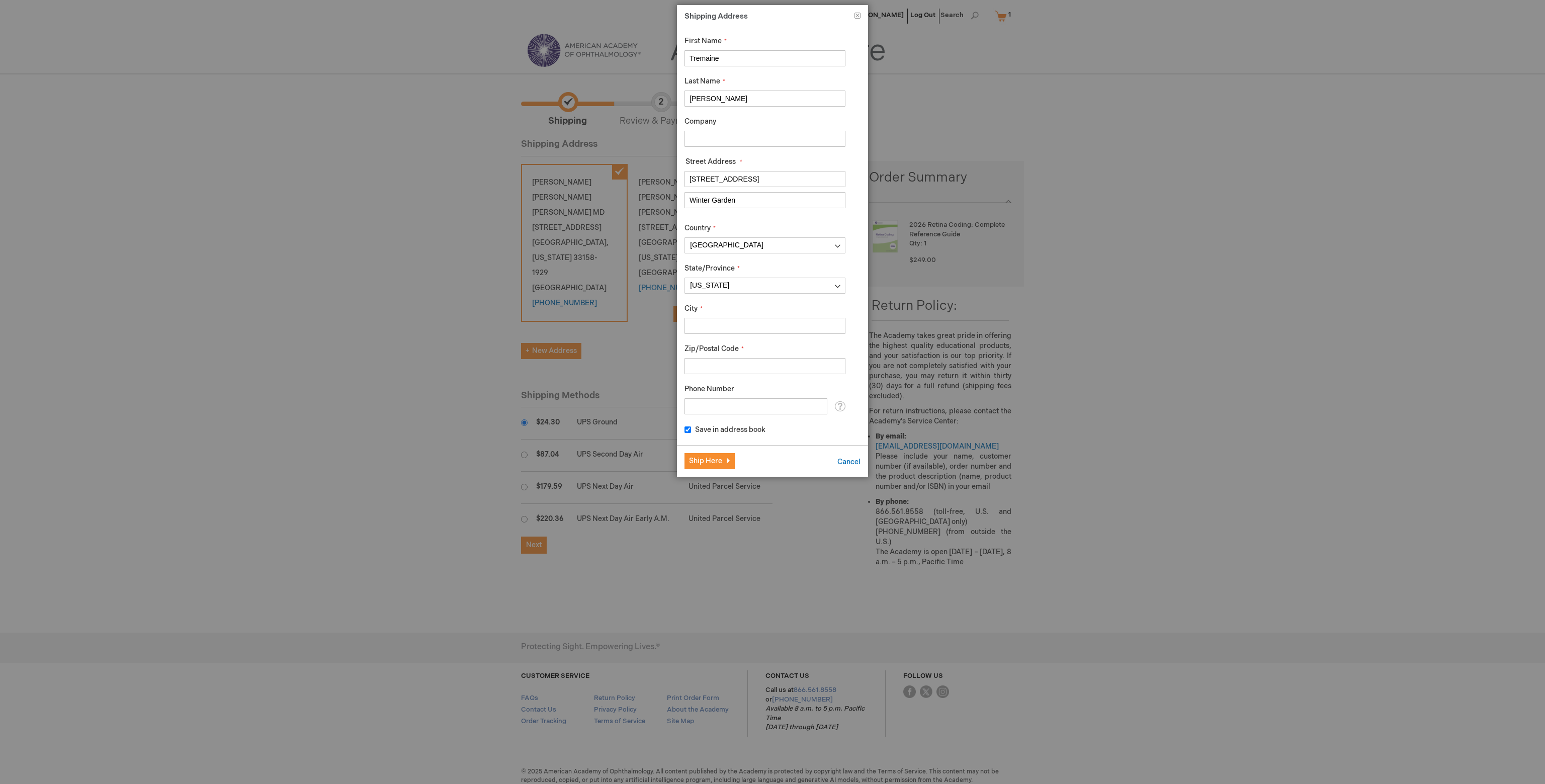
click at [707, 321] on input "City" at bounding box center [765, 326] width 161 height 16
type input "Winter Garden"
drag, startPoint x: 742, startPoint y: 200, endPoint x: 659, endPoint y: 197, distance: 83.1
click at [659, 783] on div "Shipping Address Close First Name Tremaine Last Name Bernard Company Street Add…" at bounding box center [772, 792] width 1545 height 0
click at [708, 364] on input "Zip/Postal Code" at bounding box center [765, 366] width 161 height 16
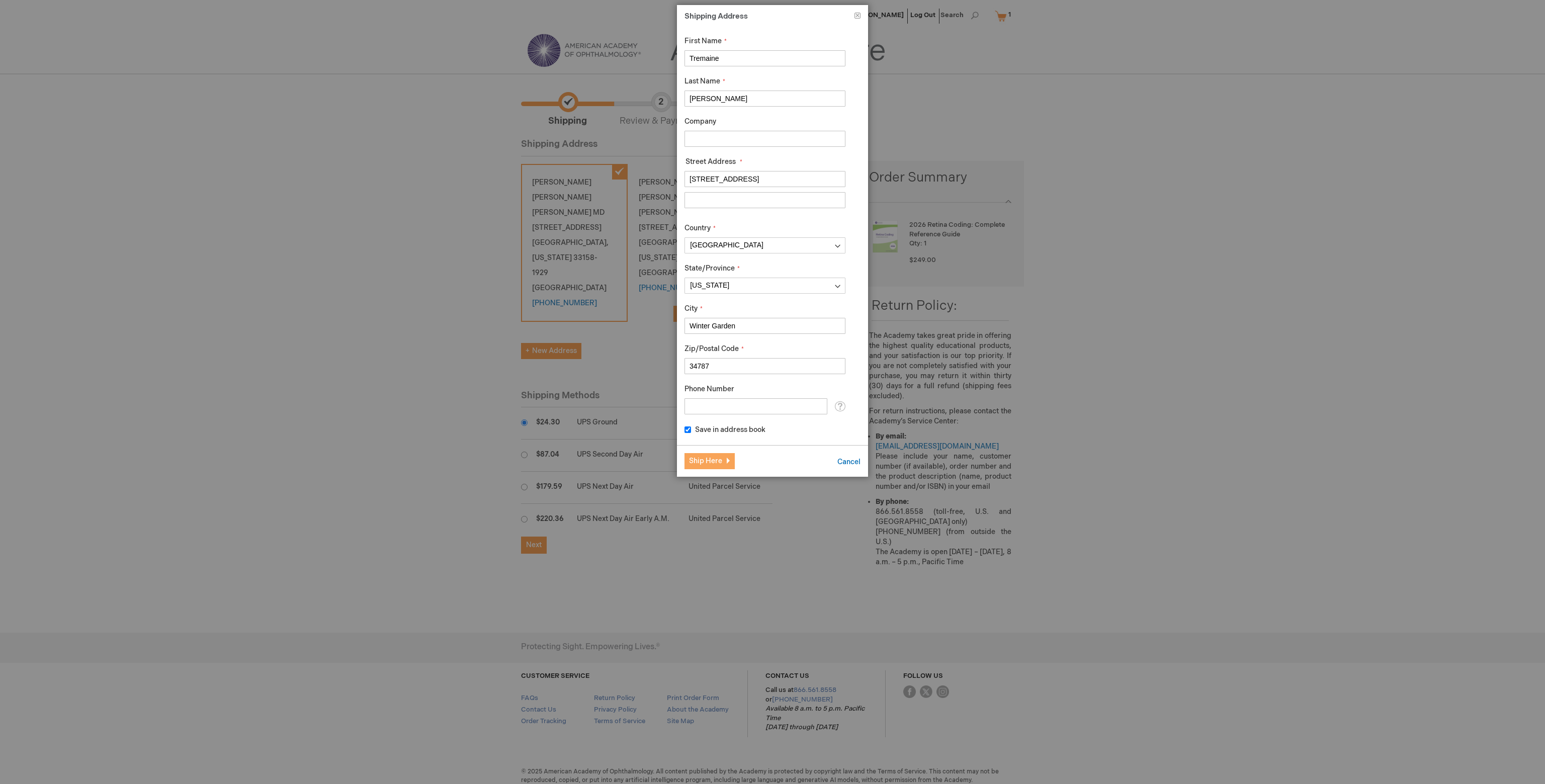
type input "34787"
click at [708, 460] on span "Ship Here" at bounding box center [706, 460] width 33 height 8
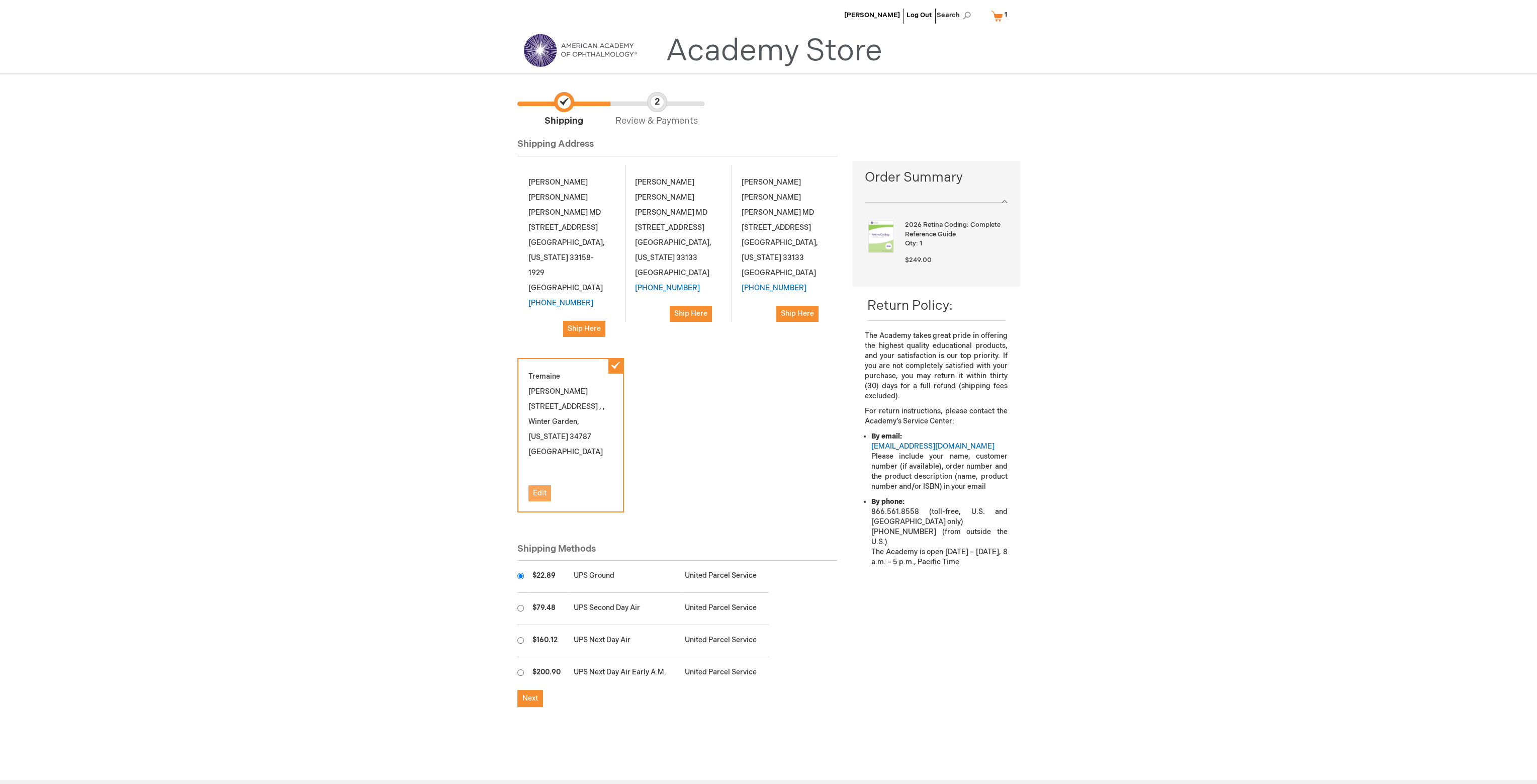
click at [540, 489] on span "Edit" at bounding box center [540, 493] width 14 height 8
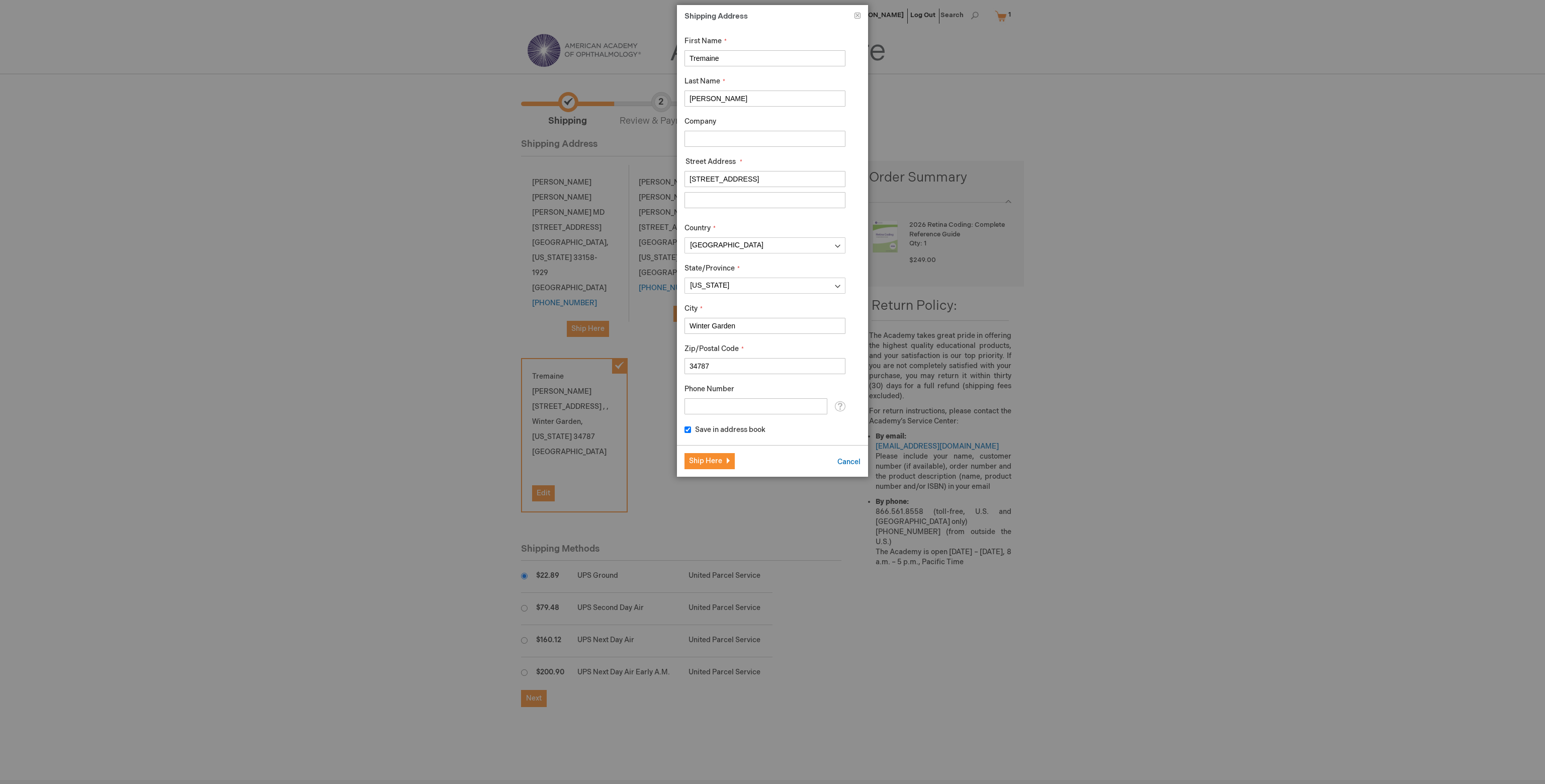
click at [791, 177] on input "448 WestPoint Garden Cir" at bounding box center [765, 180] width 161 height 16
click at [799, 177] on input "448 WestPoint Garden Cir" at bounding box center [765, 180] width 161 height 16
click at [772, 157] on fieldset "Street Address Street Address: Line 1 448 WestPoint Garden Cir Street Address: …" at bounding box center [765, 184] width 161 height 56
click at [724, 299] on div "First Name Tremaine Last Name Bernard Company Street Address Street Address: Li…" at bounding box center [765, 235] width 161 height 398
click at [788, 180] on input "448 WestPoint Garden Cir" at bounding box center [765, 180] width 161 height 16
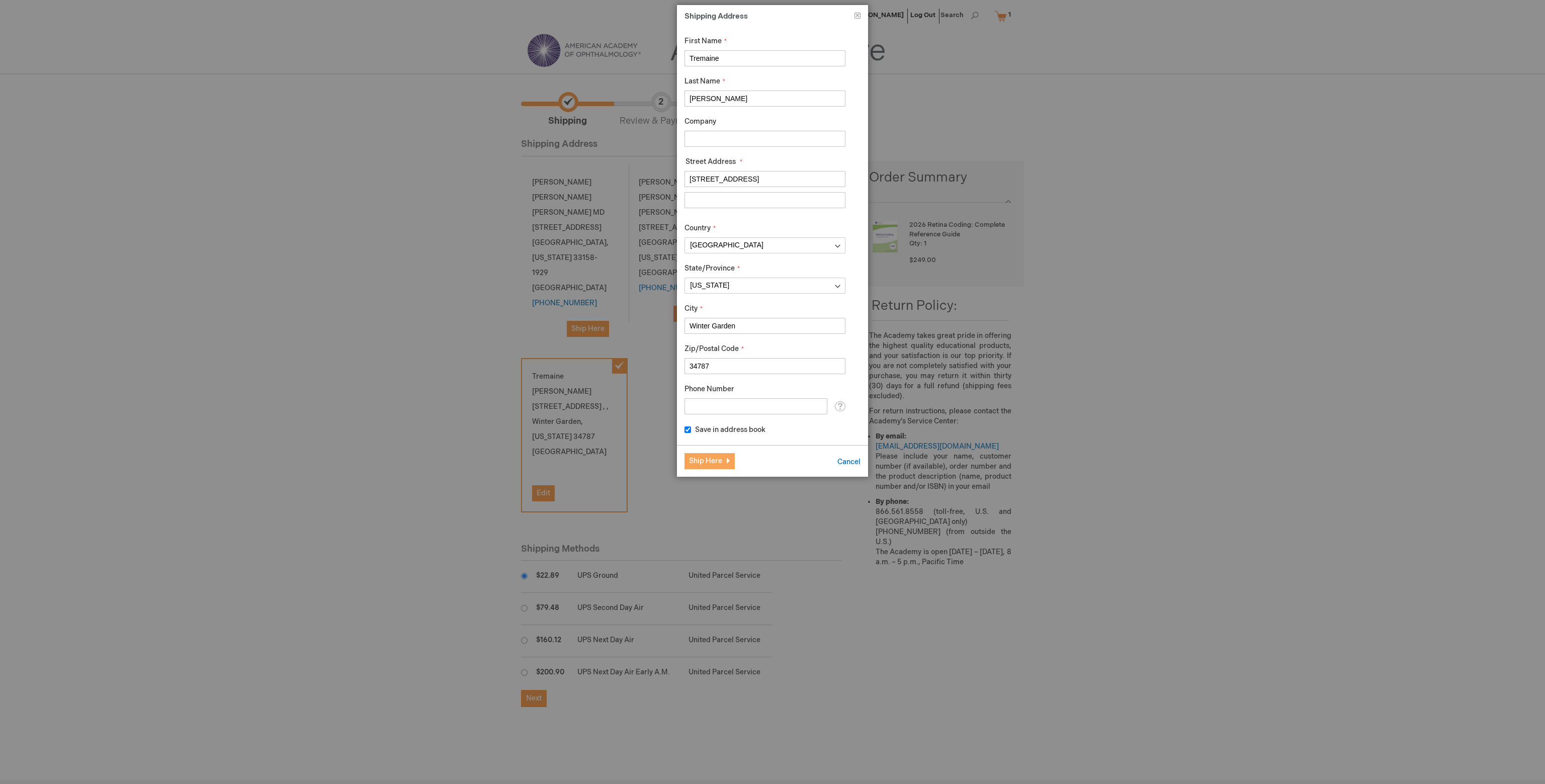
type input "448 WestPoint Garden Circle"
click at [707, 457] on span "Ship Here" at bounding box center [706, 460] width 33 height 8
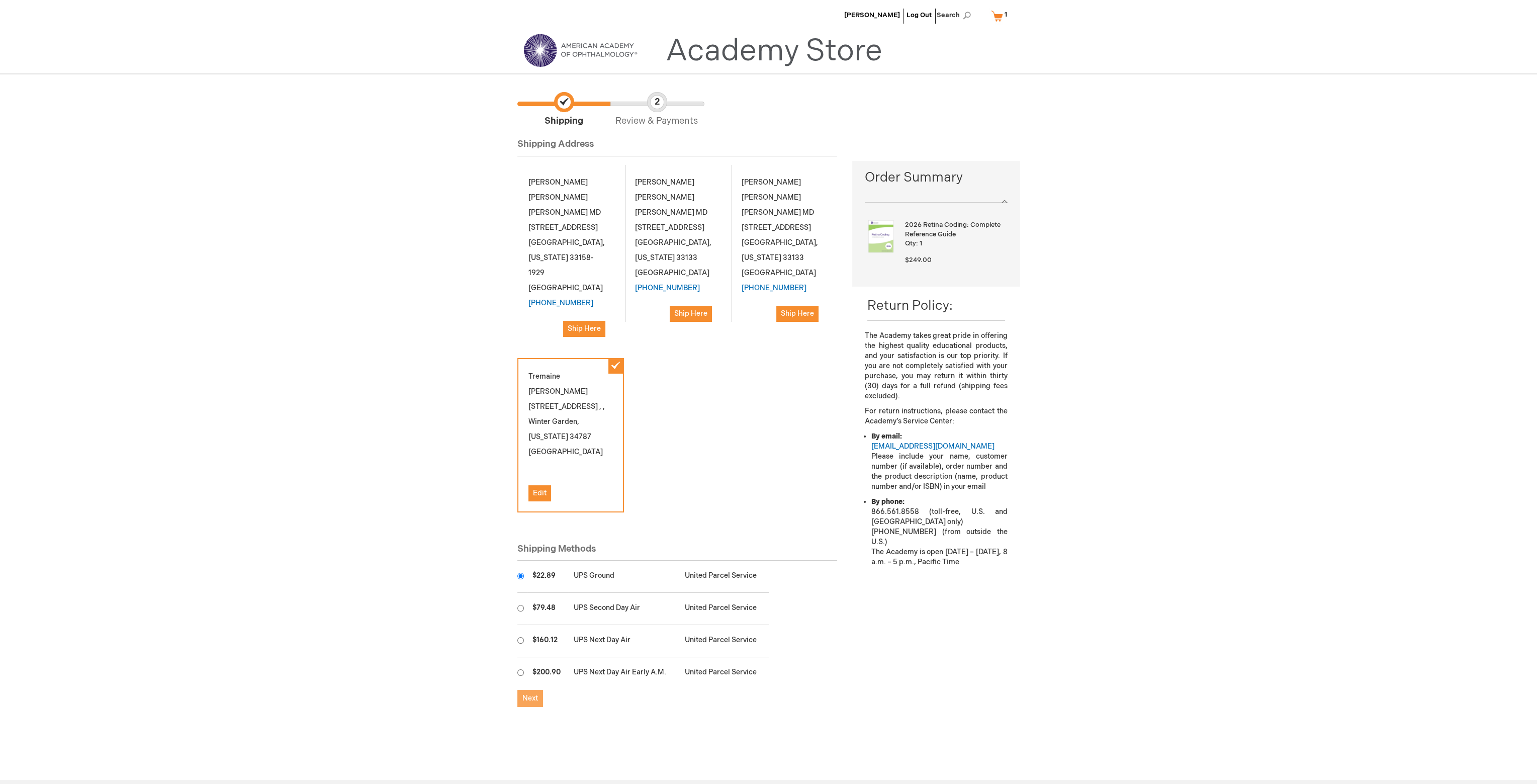
click at [530, 693] on span "Next" at bounding box center [529, 697] width 16 height 8
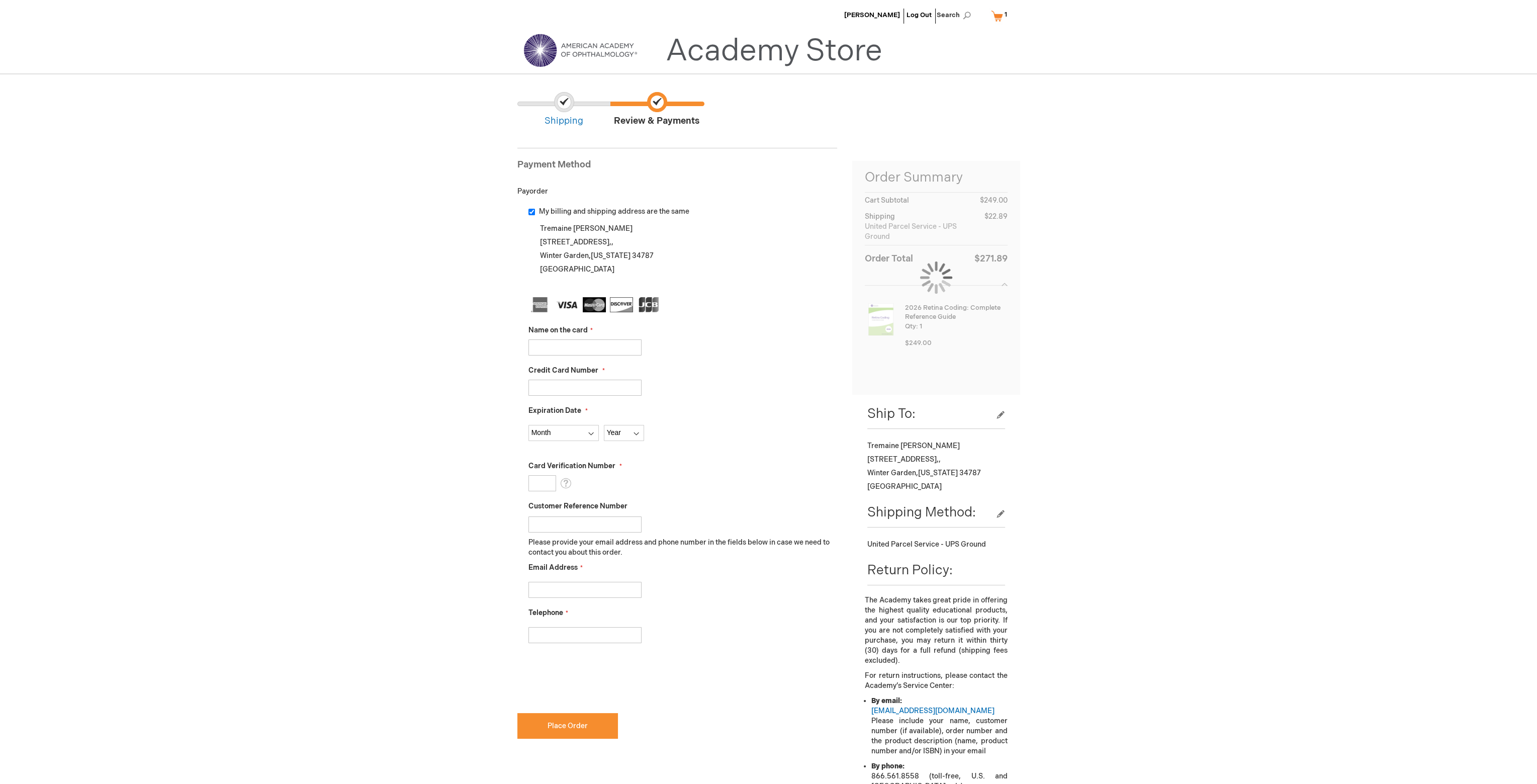
click at [531, 348] on input "Name on the card" at bounding box center [585, 348] width 114 height 16
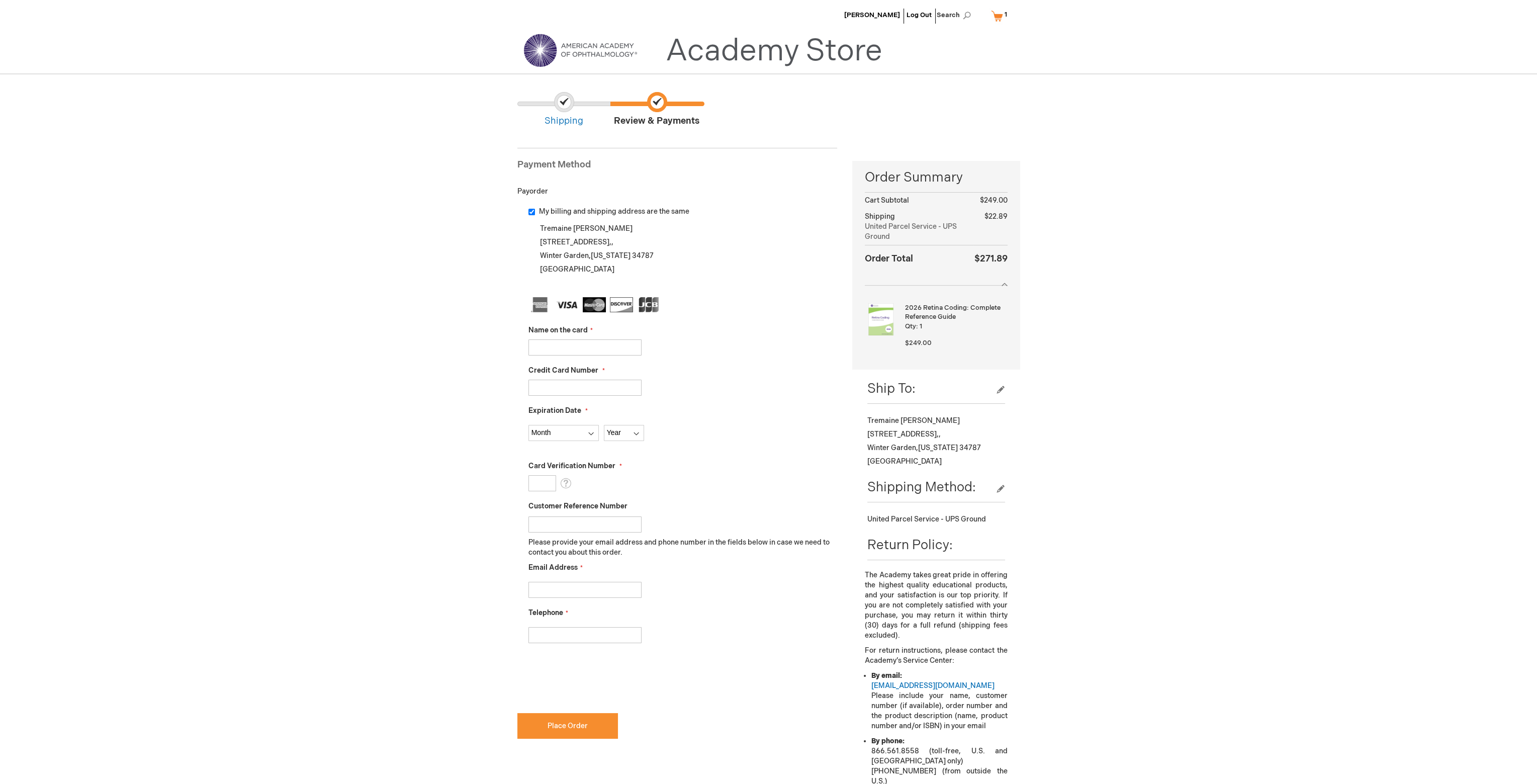
type input "[PERSON_NAME]"
type input "376742567272003"
select select "9"
select select "2028"
click at [541, 485] on input "Card Verification Number" at bounding box center [542, 484] width 27 height 16
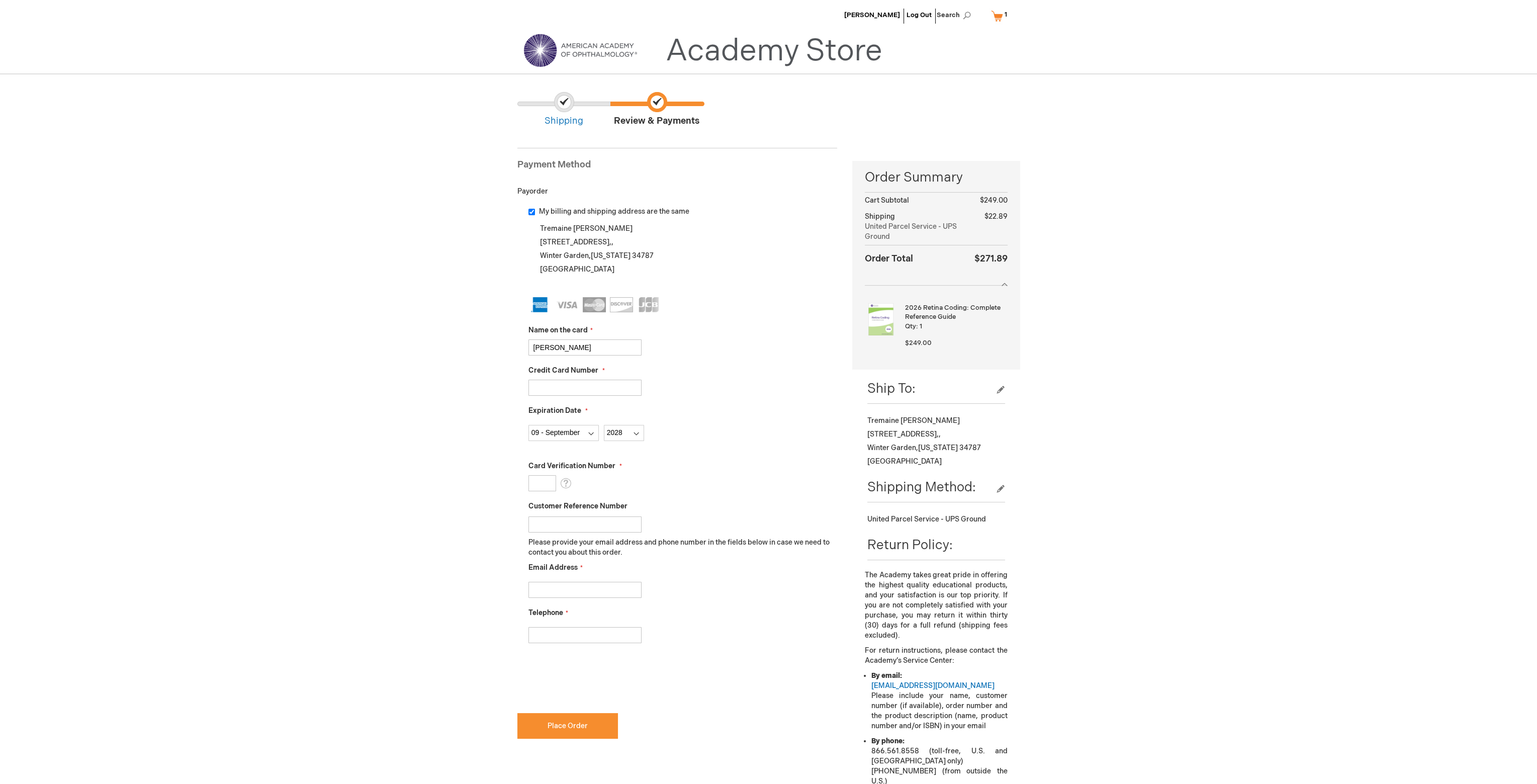
click at [541, 478] on input "Card Verification Number" at bounding box center [542, 484] width 27 height 16
type input "8541"
click at [413, 458] on div "Jose Diaz Log Out Search My Cart 1 1 items CLOSE RECENTLY ADDED ITEM(S) Close R…" at bounding box center [768, 516] width 1537 height 1031
click at [538, 584] on input "Email Address" at bounding box center [585, 590] width 114 height 16
type input "jdiazmd1@gmail.com"
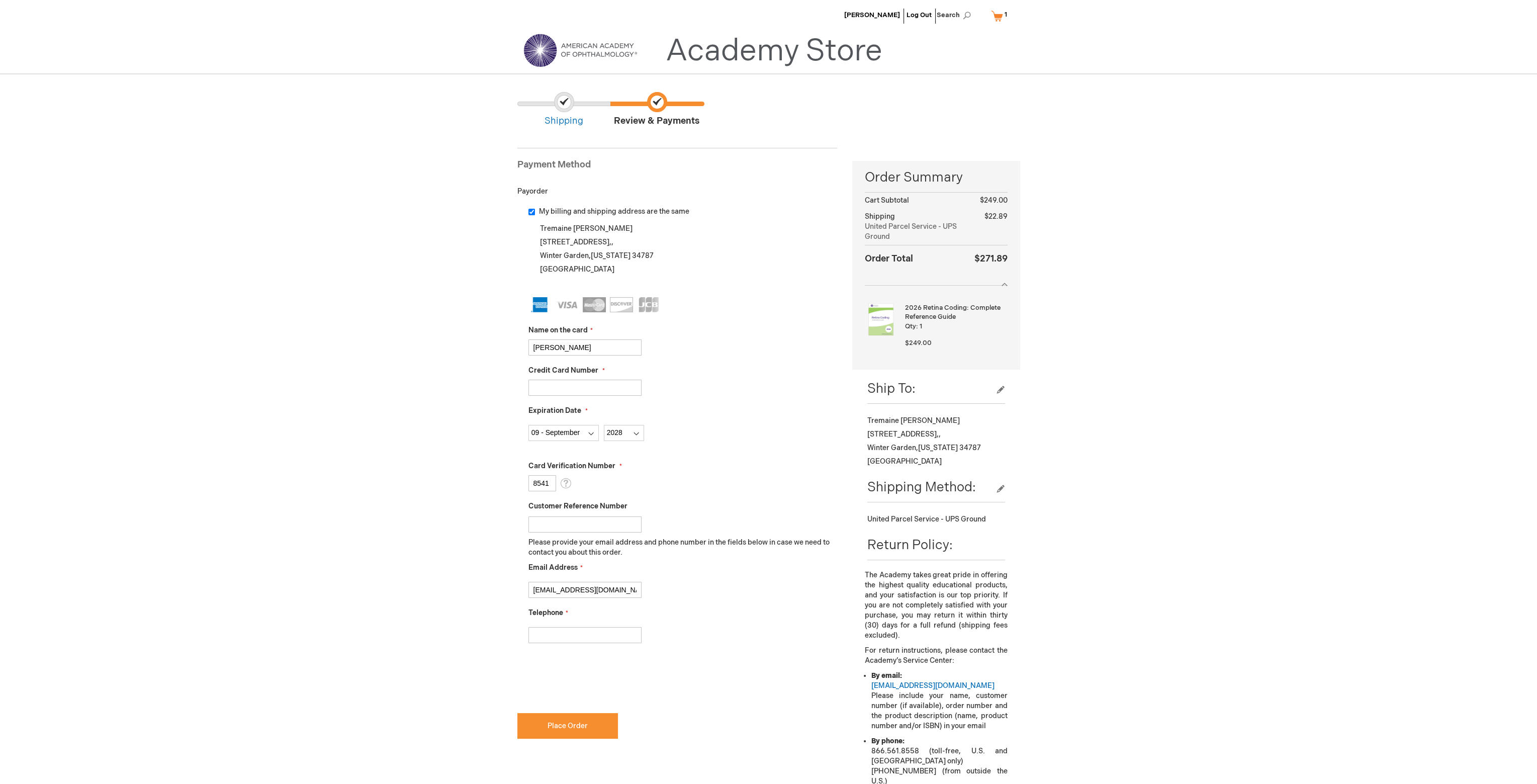
drag, startPoint x: 426, startPoint y: 559, endPoint x: 430, endPoint y: 554, distance: 6.4
click at [430, 554] on div "Jose Diaz Log Out Search My Cart 1 1 items CLOSE RECENTLY ADDED ITEM(S) Close R…" at bounding box center [768, 516] width 1537 height 1031
click at [545, 638] on input "Telephone" at bounding box center [585, 635] width 114 height 16
type input "3057946117"
click at [390, 510] on div "Jose Diaz Log Out Search My Cart 1 1 items CLOSE RECENTLY ADDED ITEM(S) Close R…" at bounding box center [768, 516] width 1537 height 1031
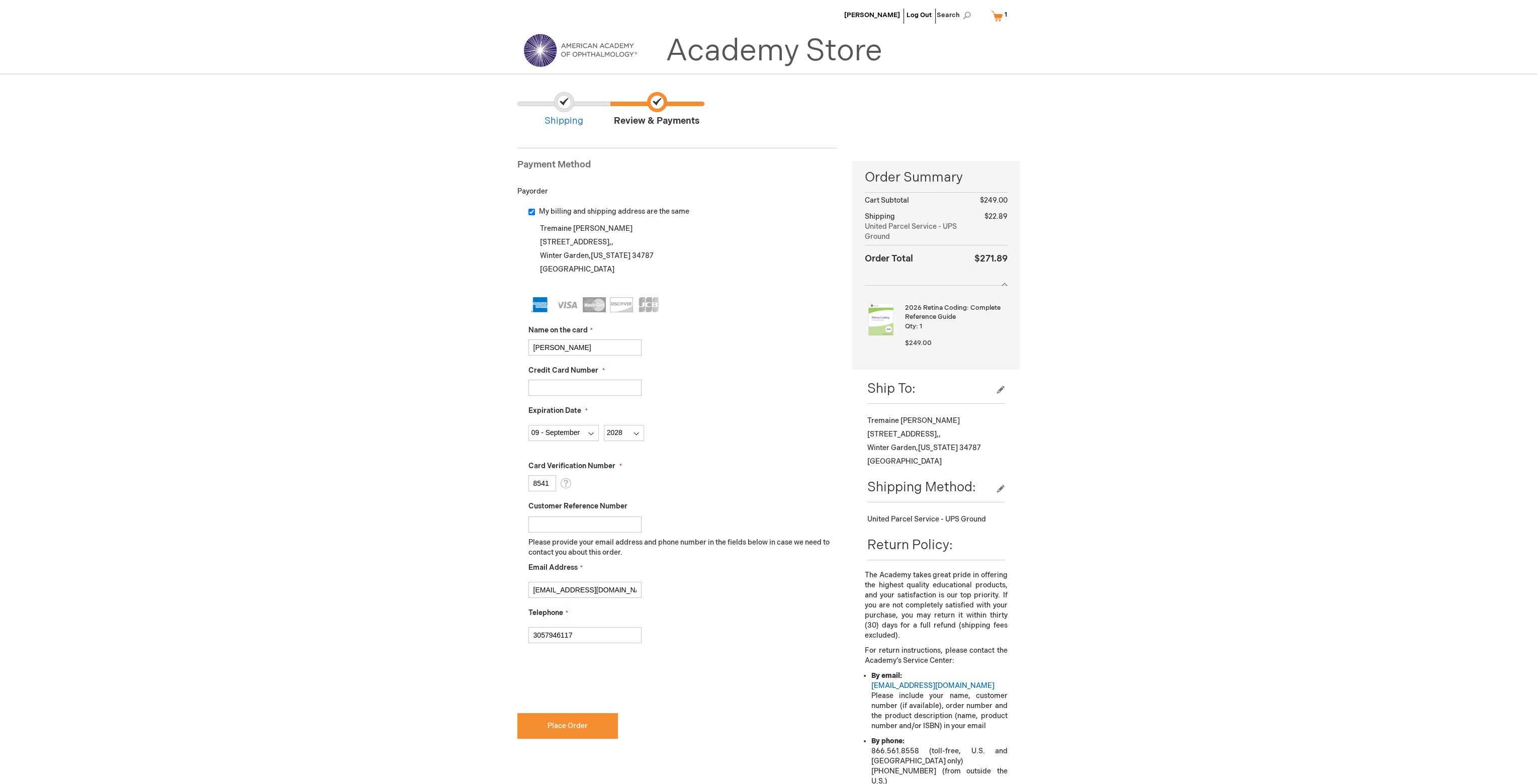
click at [530, 212] on input "My billing and shipping address are the same" at bounding box center [531, 212] width 6 height 6
checkbox input "false"
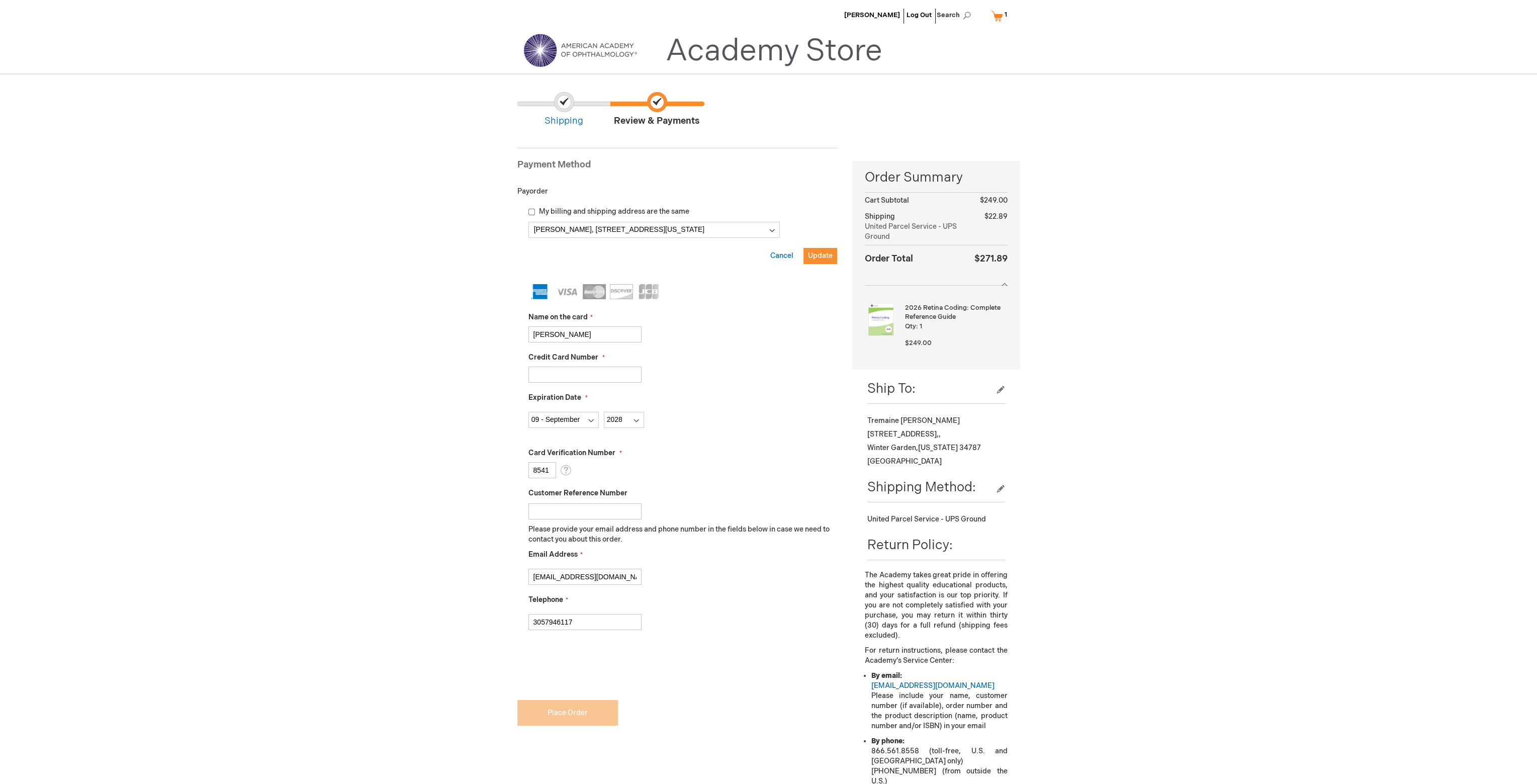
click at [449, 309] on div "Jose Diaz Log Out Search My Cart 1 1 items CLOSE RECENTLY ADDED ITEM(S) Close R…" at bounding box center [768, 516] width 1537 height 1031
click at [770, 230] on select "Jose Diaz, 8425 SW 147th St , Palmetto Bay, Florida 33158-1929, United States J…" at bounding box center [654, 230] width 251 height 16
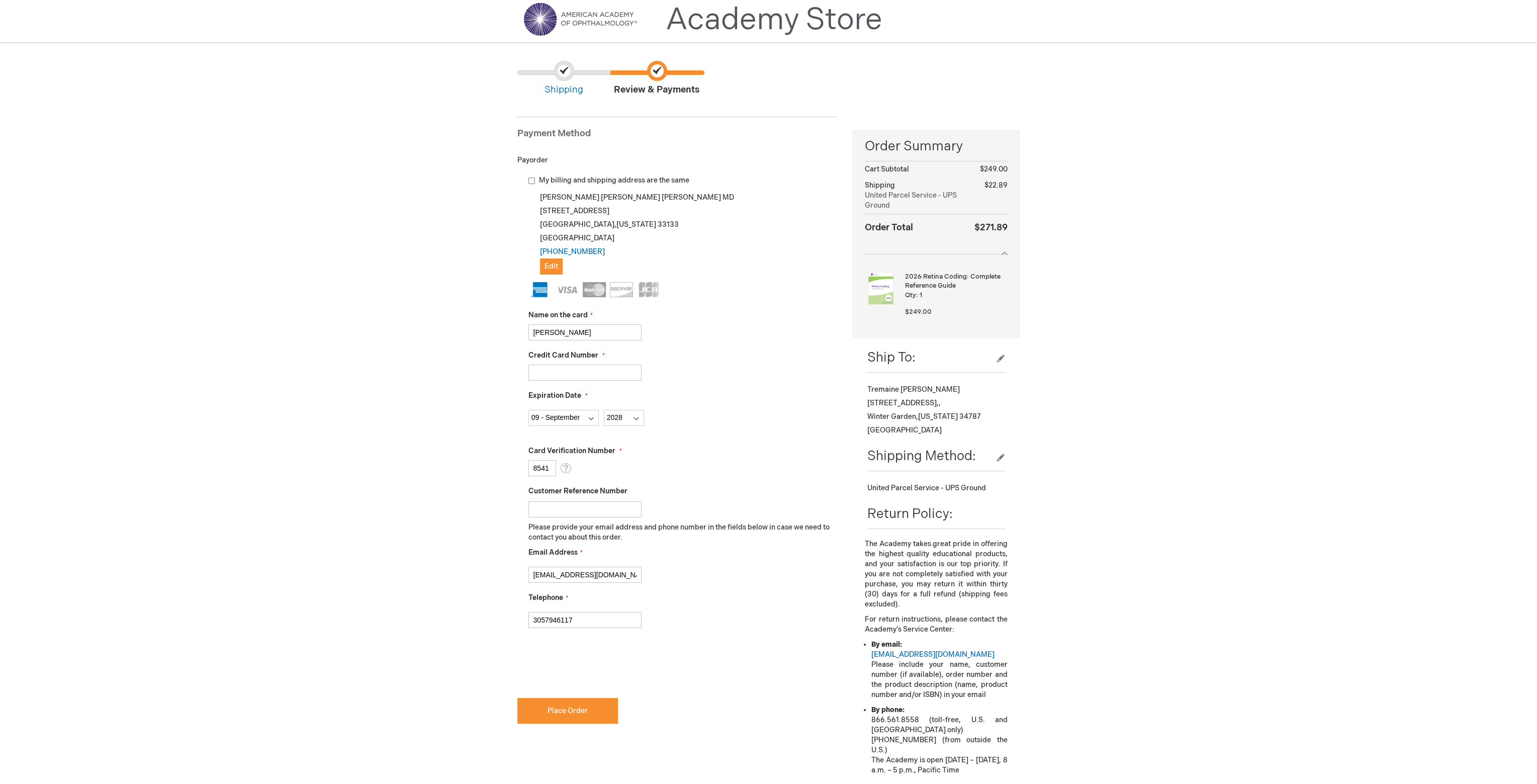
scroll to position [101, 0]
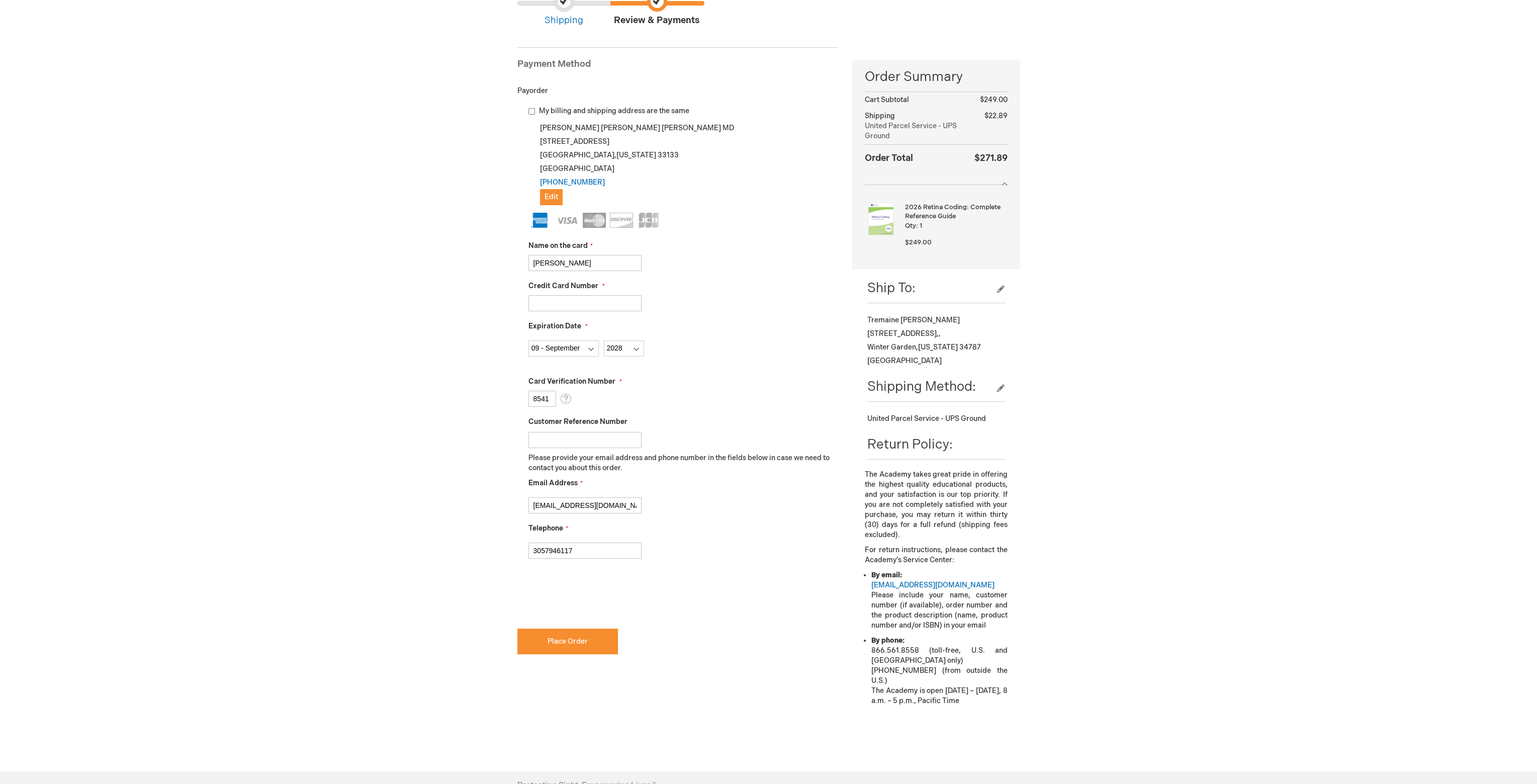
checkbox input "true"
click at [541, 645] on button "Place Order" at bounding box center [568, 641] width 101 height 26
